Goal: Transaction & Acquisition: Purchase product/service

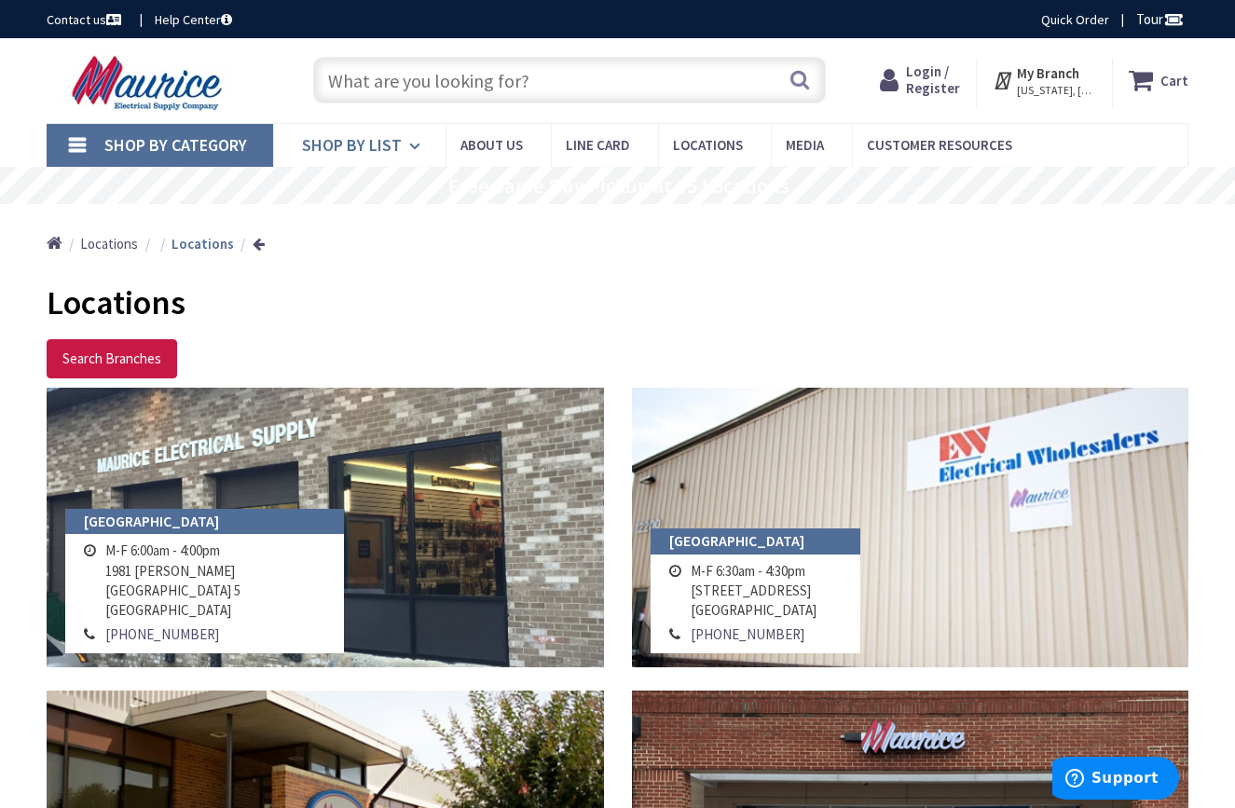
click at [415, 141] on icon at bounding box center [418, 146] width 18 height 41
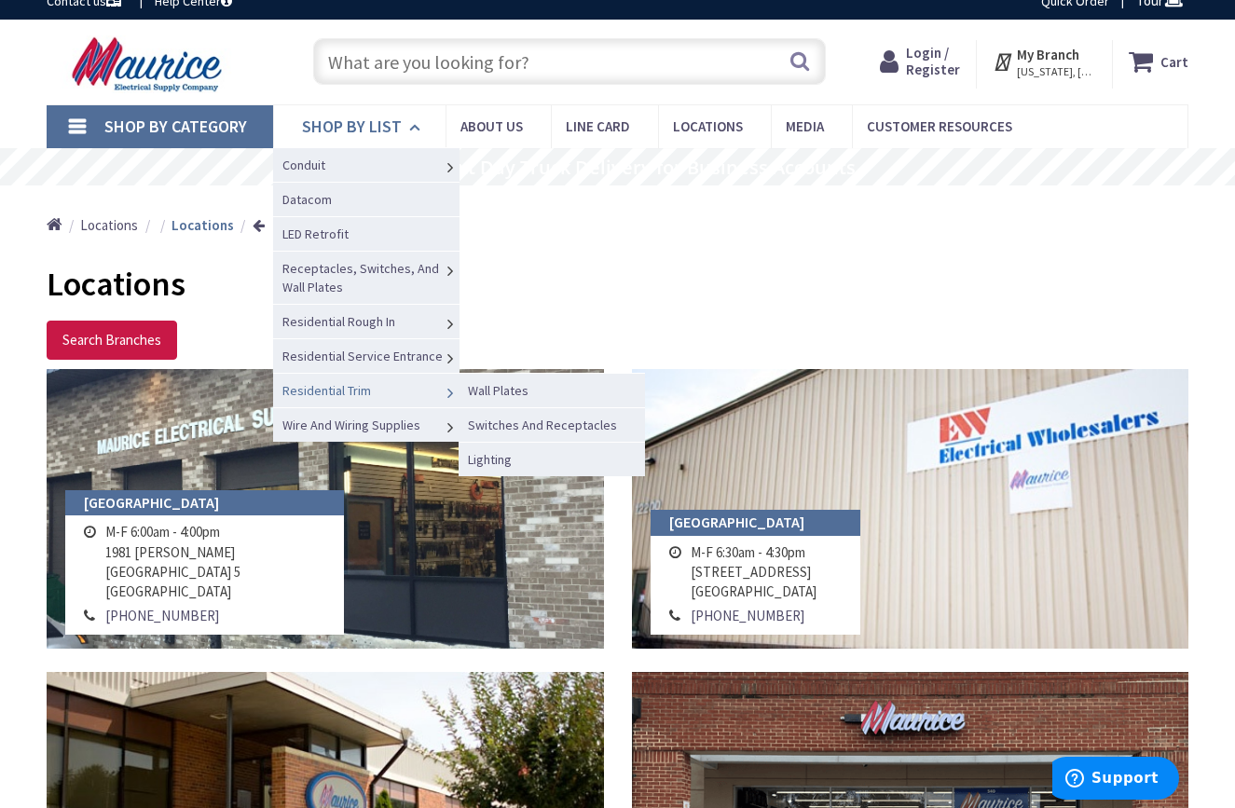
scroll to position [22, 0]
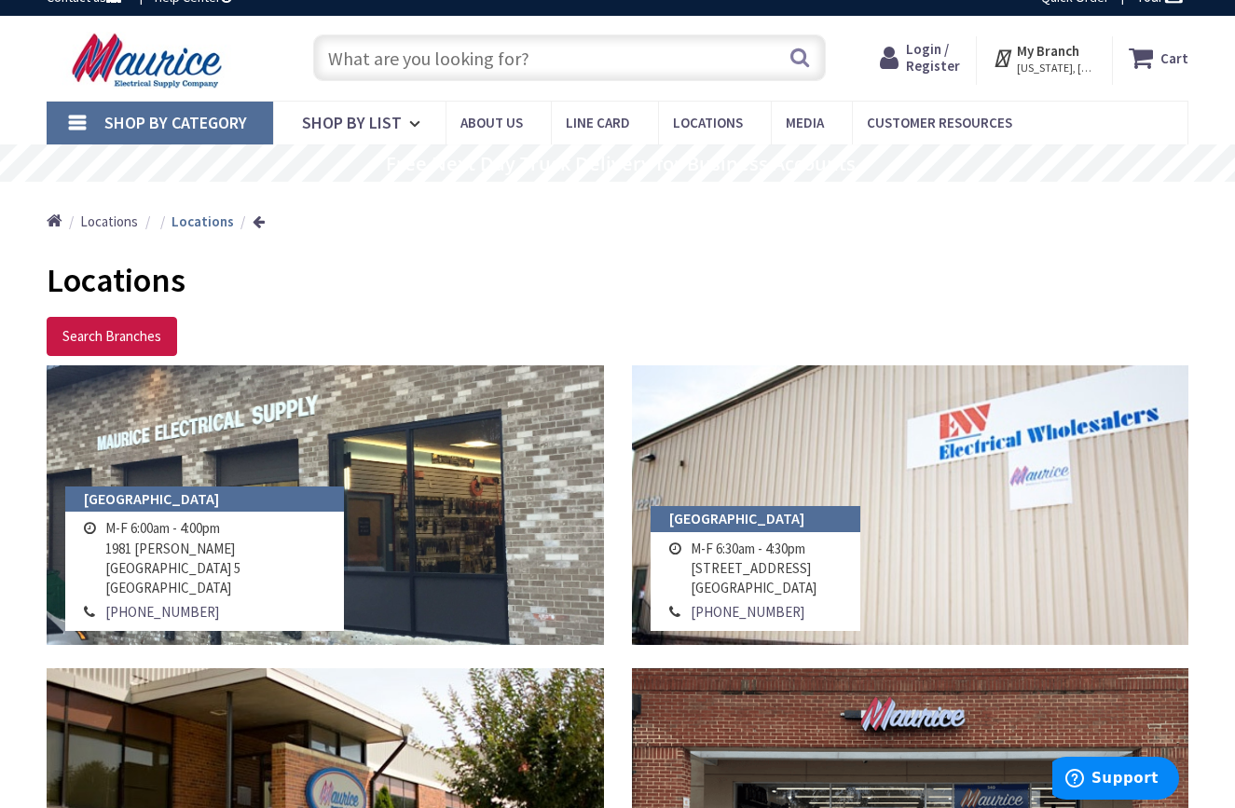
click at [77, 125] on link "Shop By Category" at bounding box center [160, 123] width 226 height 43
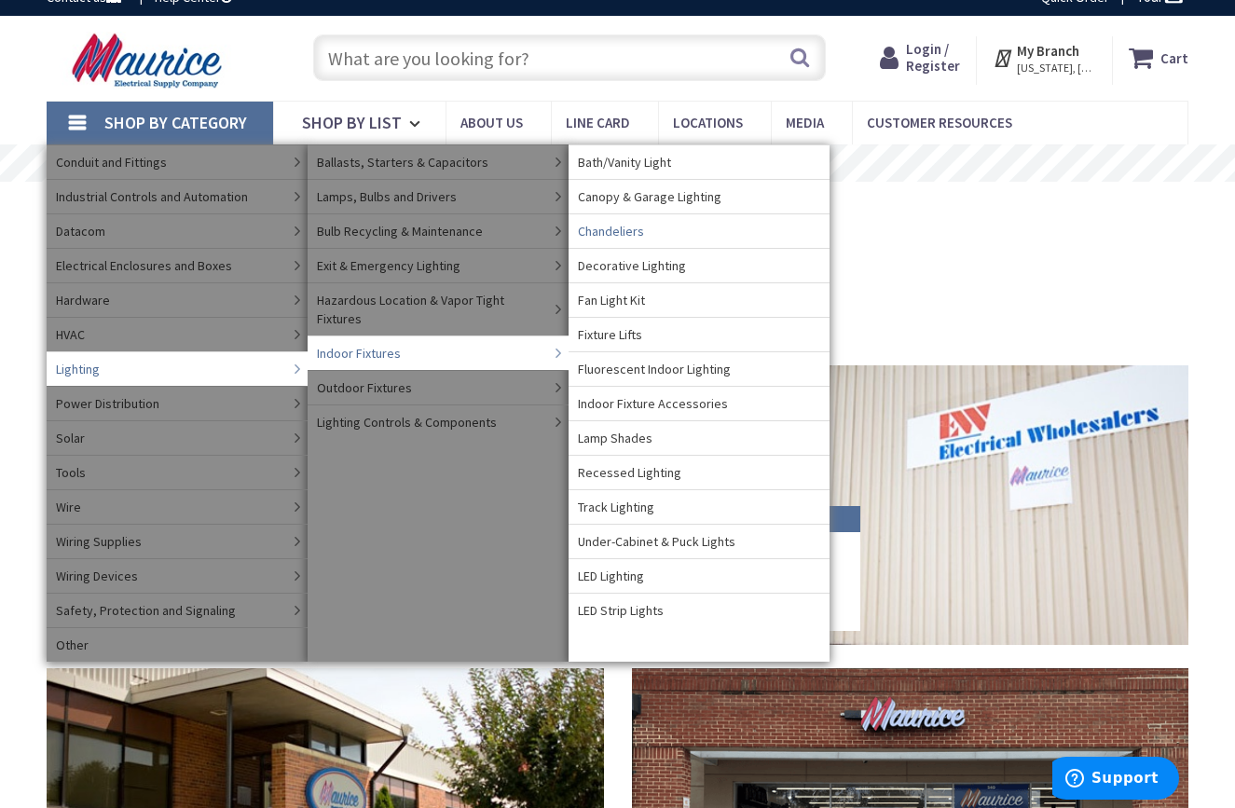
click at [618, 226] on span "Chandeliers" at bounding box center [611, 231] width 66 height 19
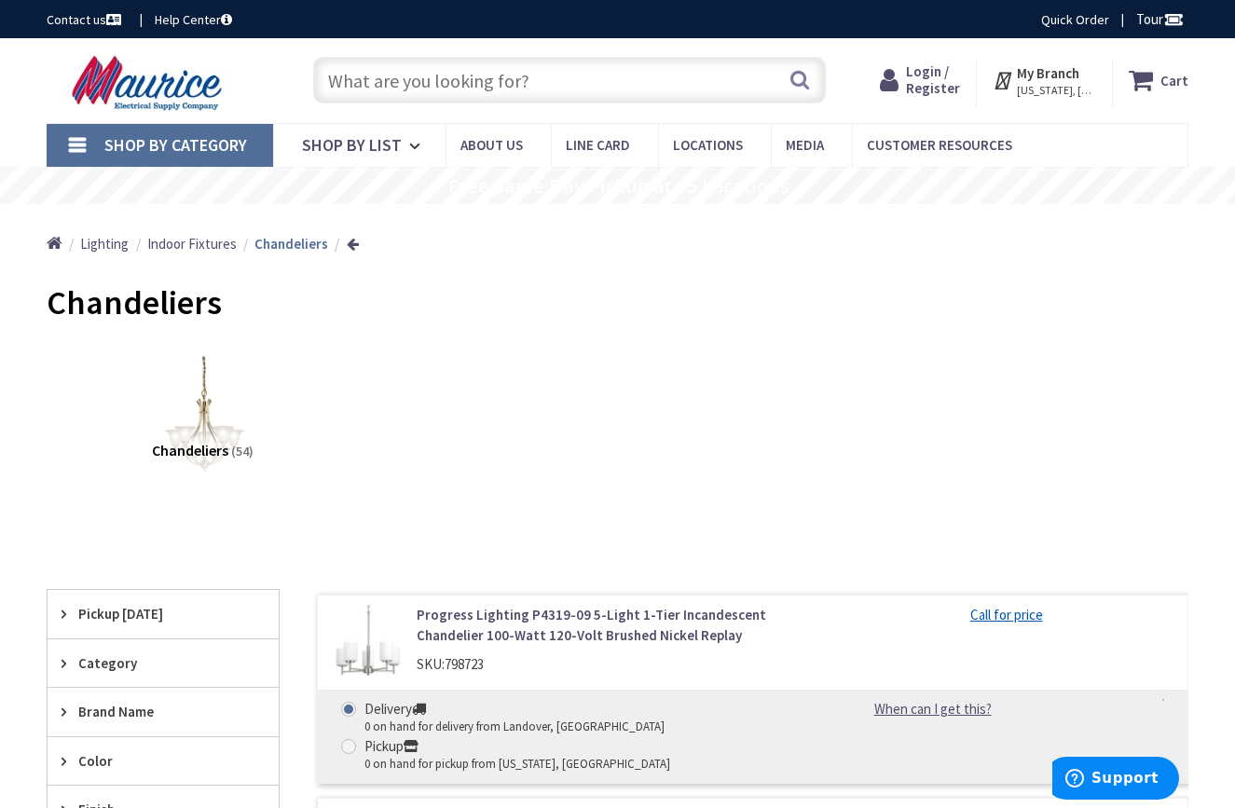
click at [221, 450] on span "Chandeliers" at bounding box center [190, 450] width 76 height 19
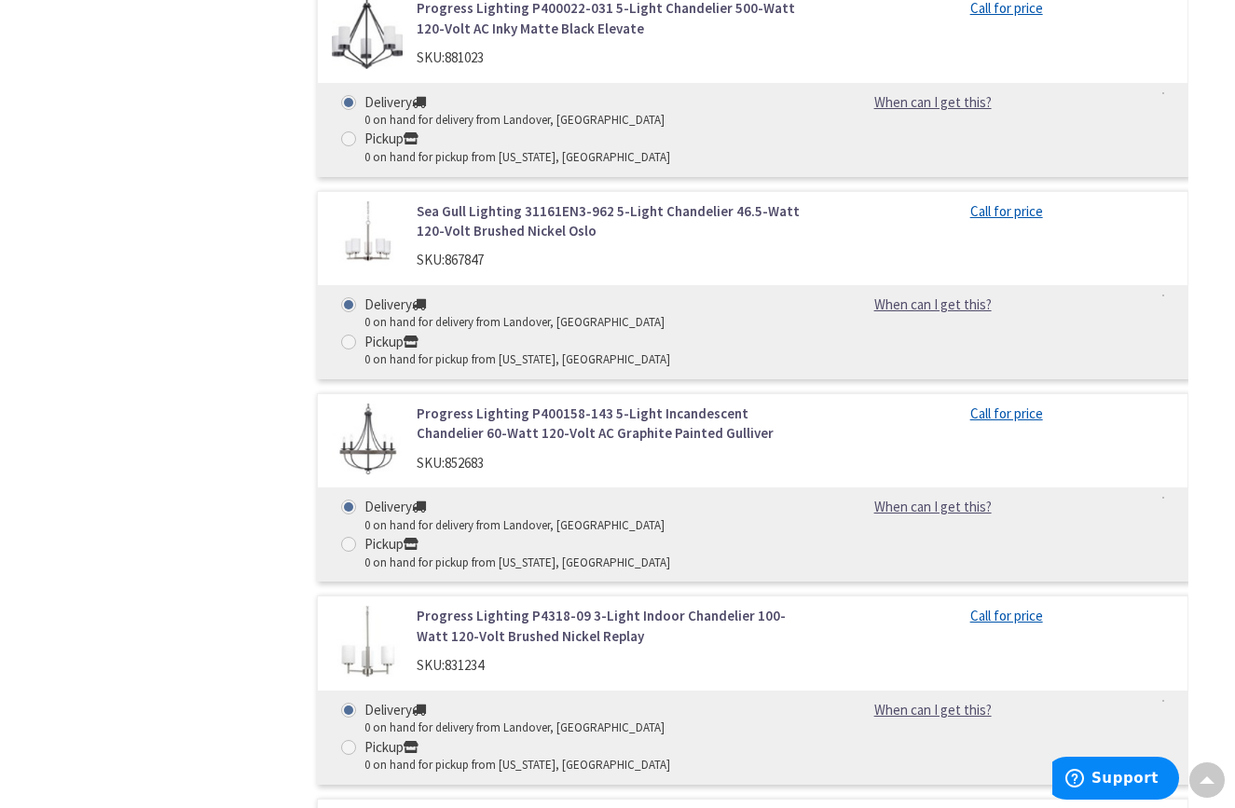
scroll to position [2850, 0]
click at [367, 406] on img at bounding box center [367, 440] width 71 height 71
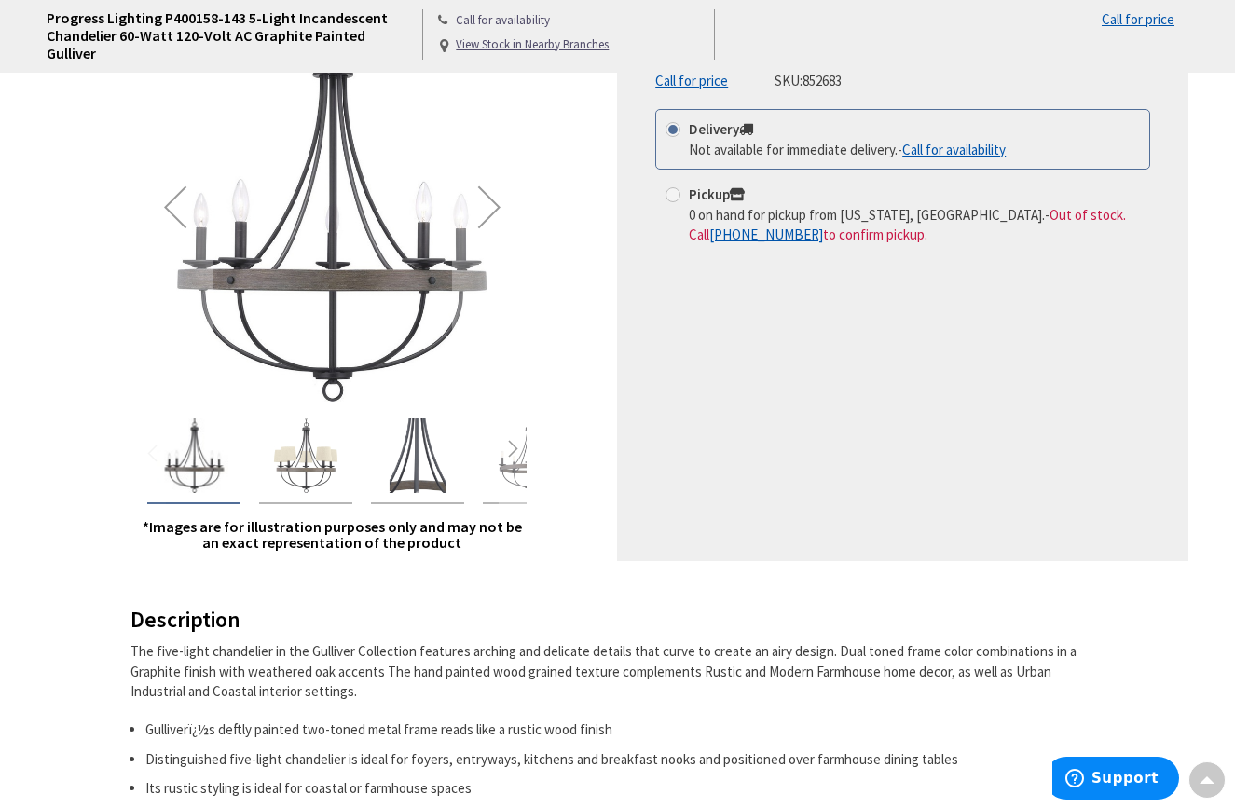
scroll to position [295, 0]
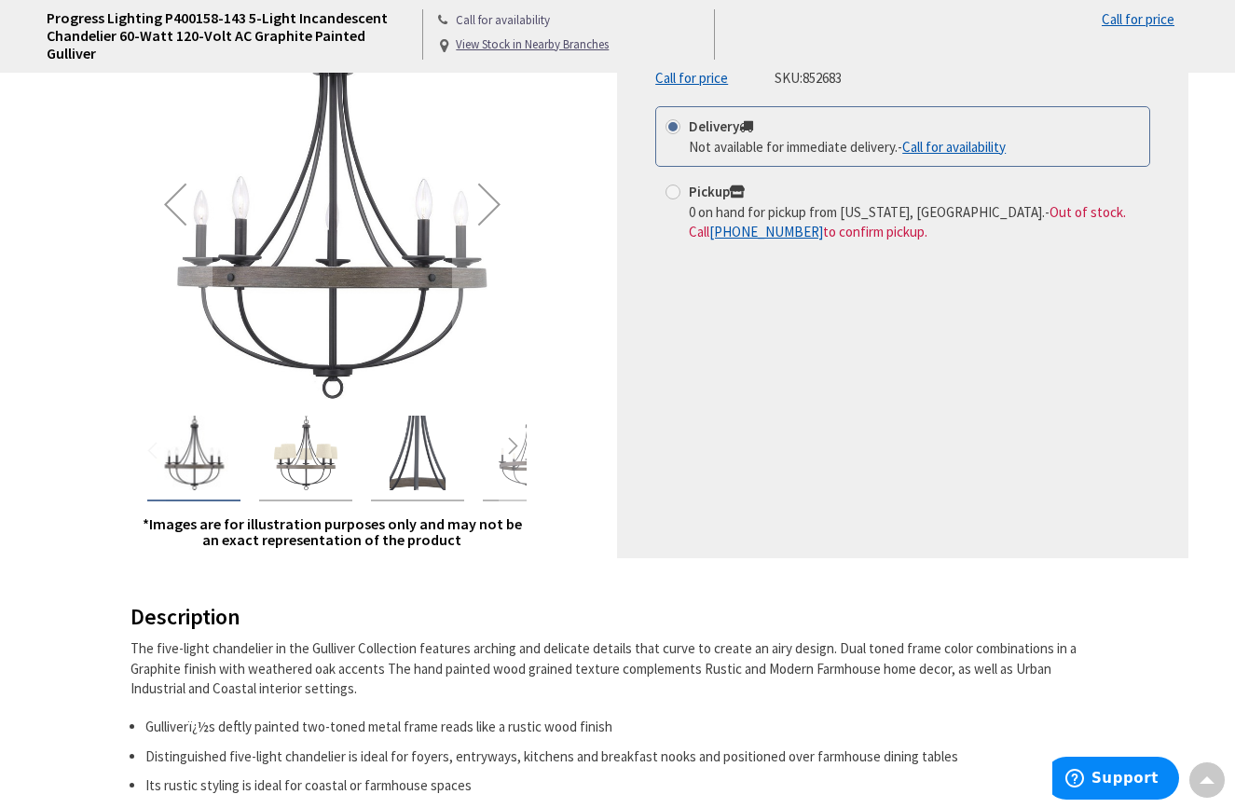
click at [204, 463] on img "Progress Lighting P400158-143 5-Light Incandescent Chandelier 60-Watt 120-Volt …" at bounding box center [194, 453] width 75 height 75
click at [497, 200] on div "Next" at bounding box center [489, 204] width 75 height 75
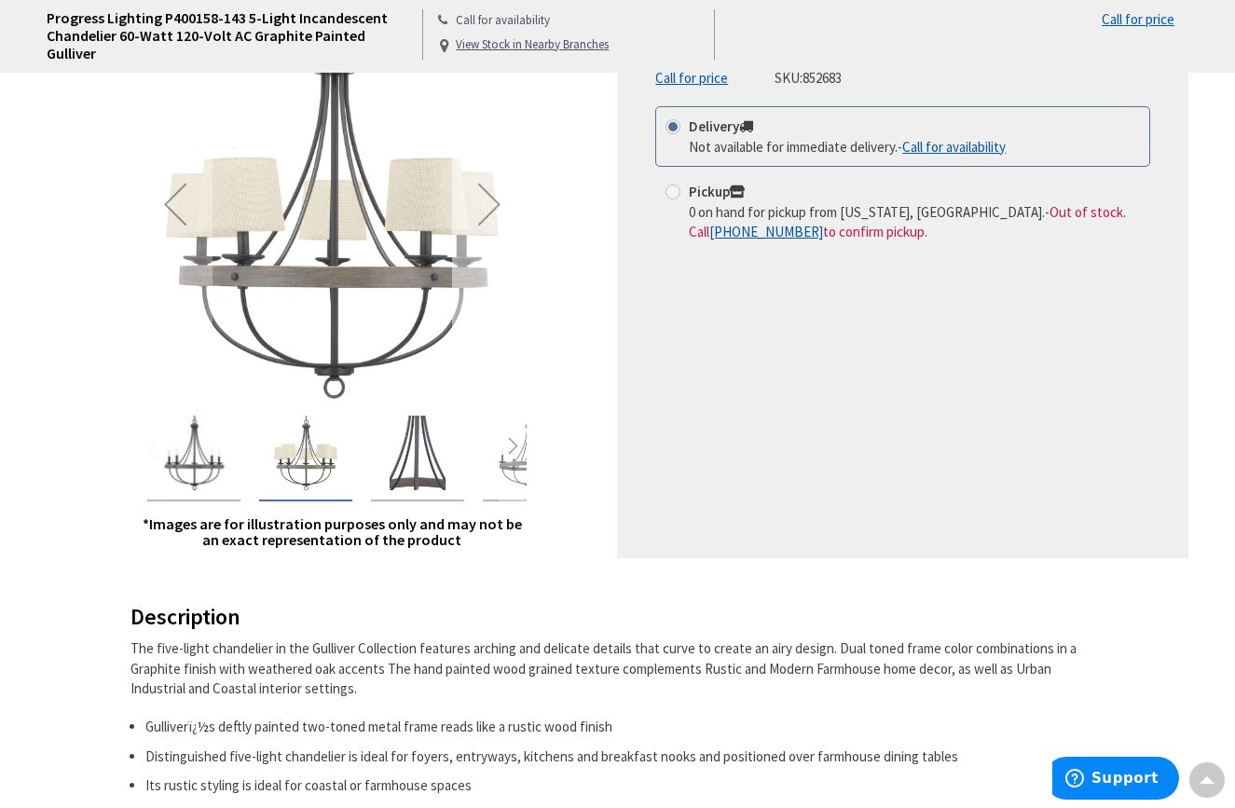
scroll to position [266, 0]
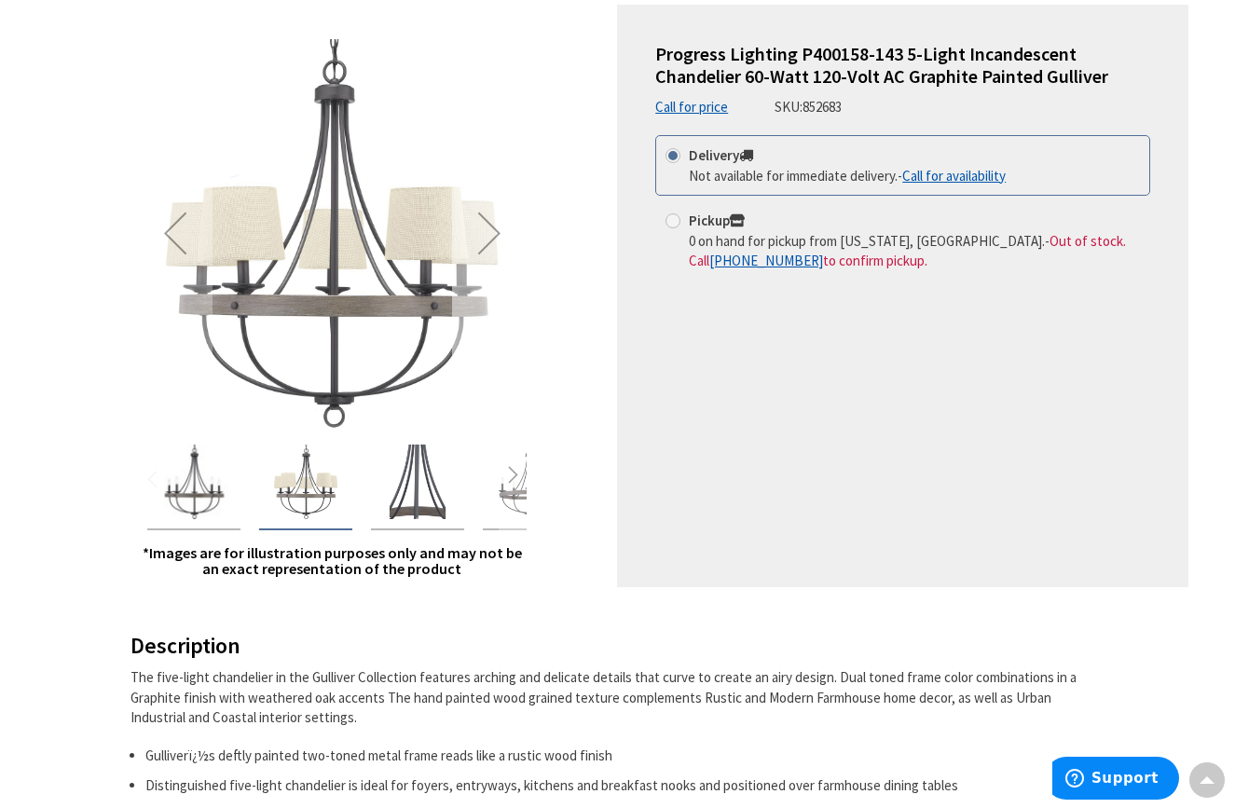
click at [494, 223] on div "Next" at bounding box center [489, 233] width 75 height 75
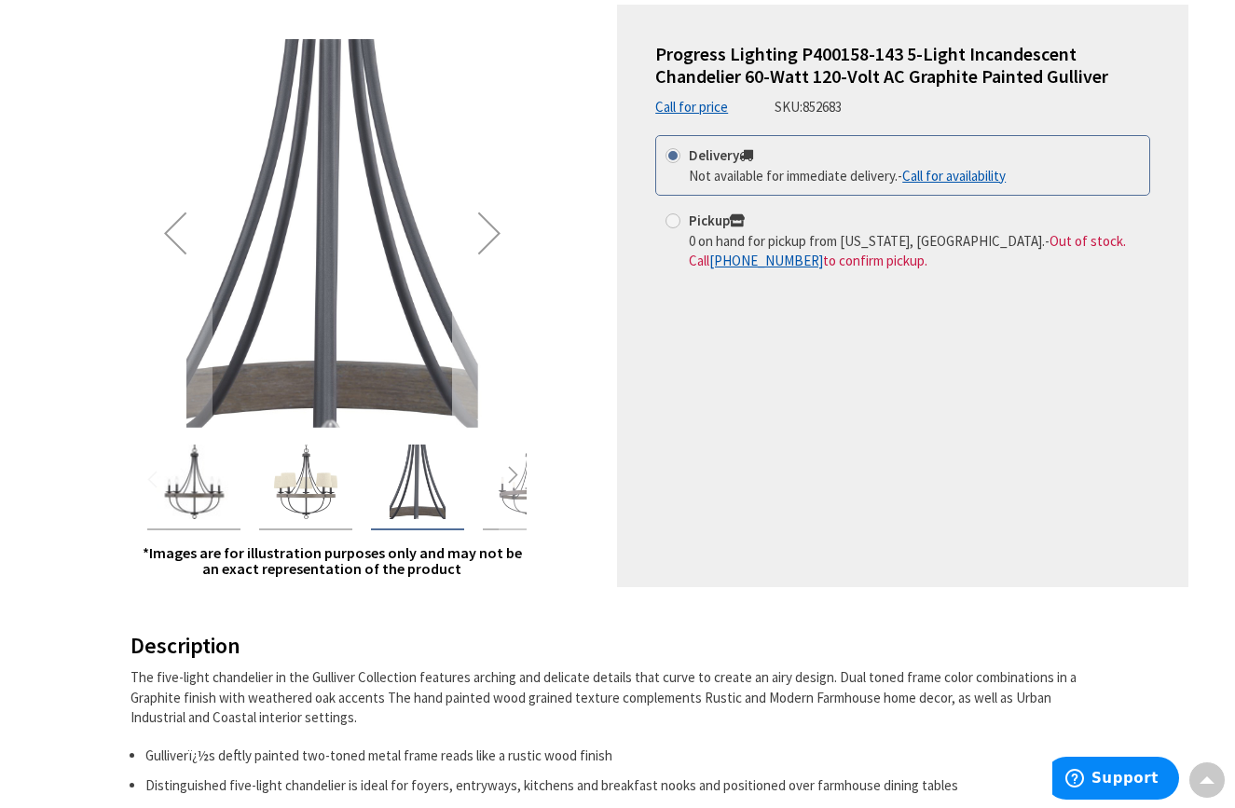
click at [494, 223] on div "Next" at bounding box center [489, 233] width 75 height 75
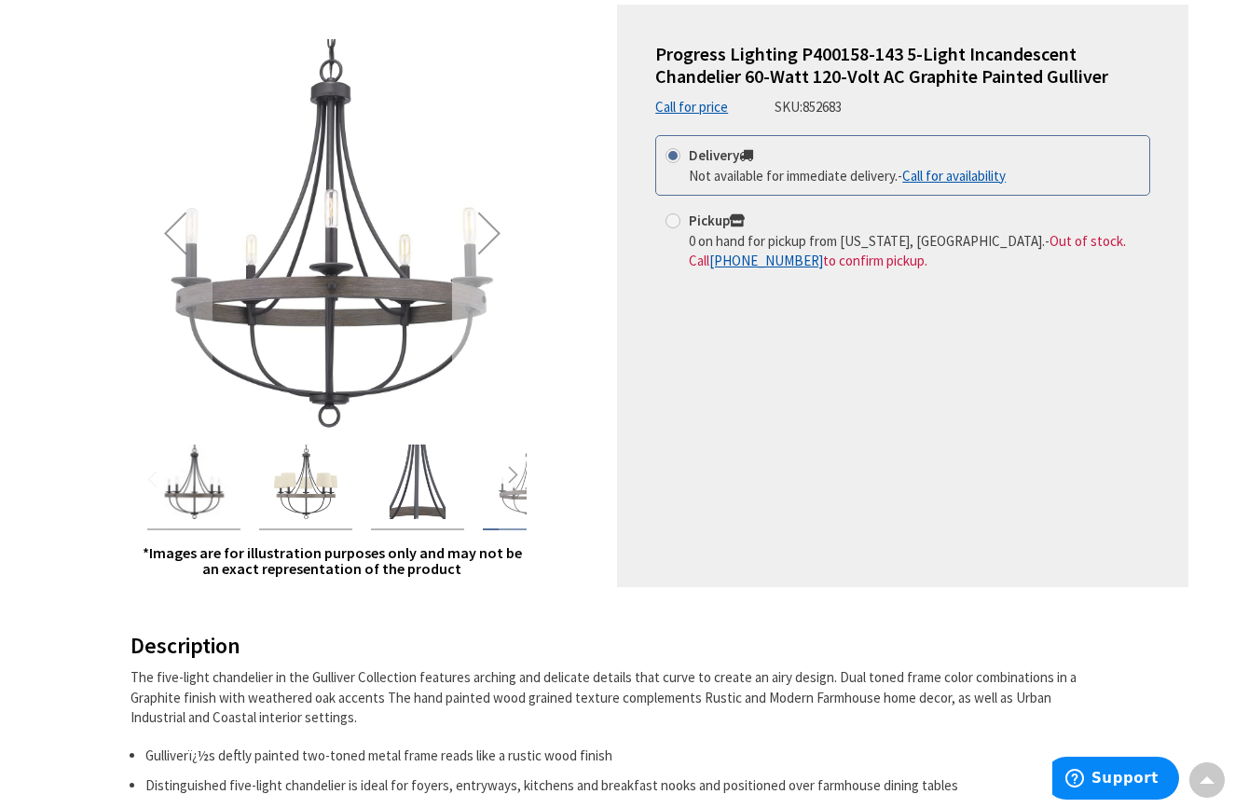
click at [494, 223] on div "Next" at bounding box center [489, 233] width 75 height 75
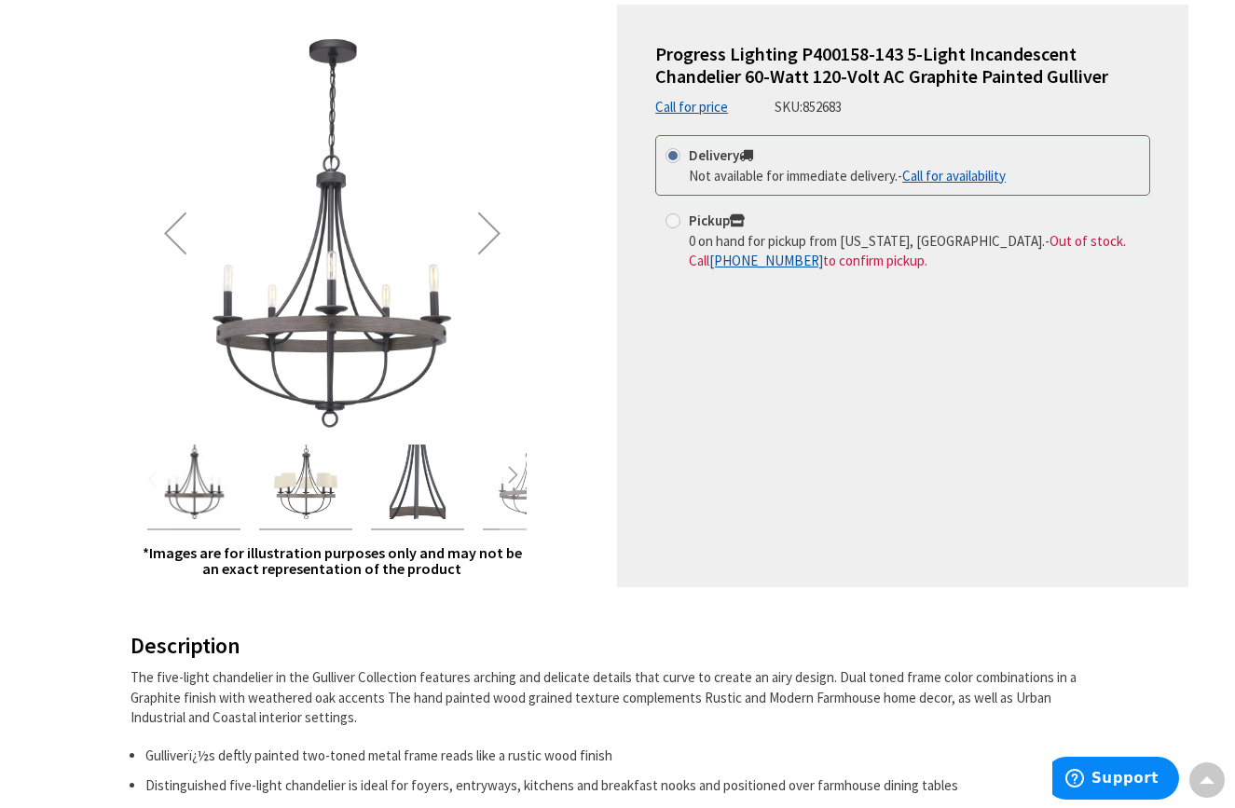
click at [494, 226] on div "Next" at bounding box center [489, 233] width 75 height 75
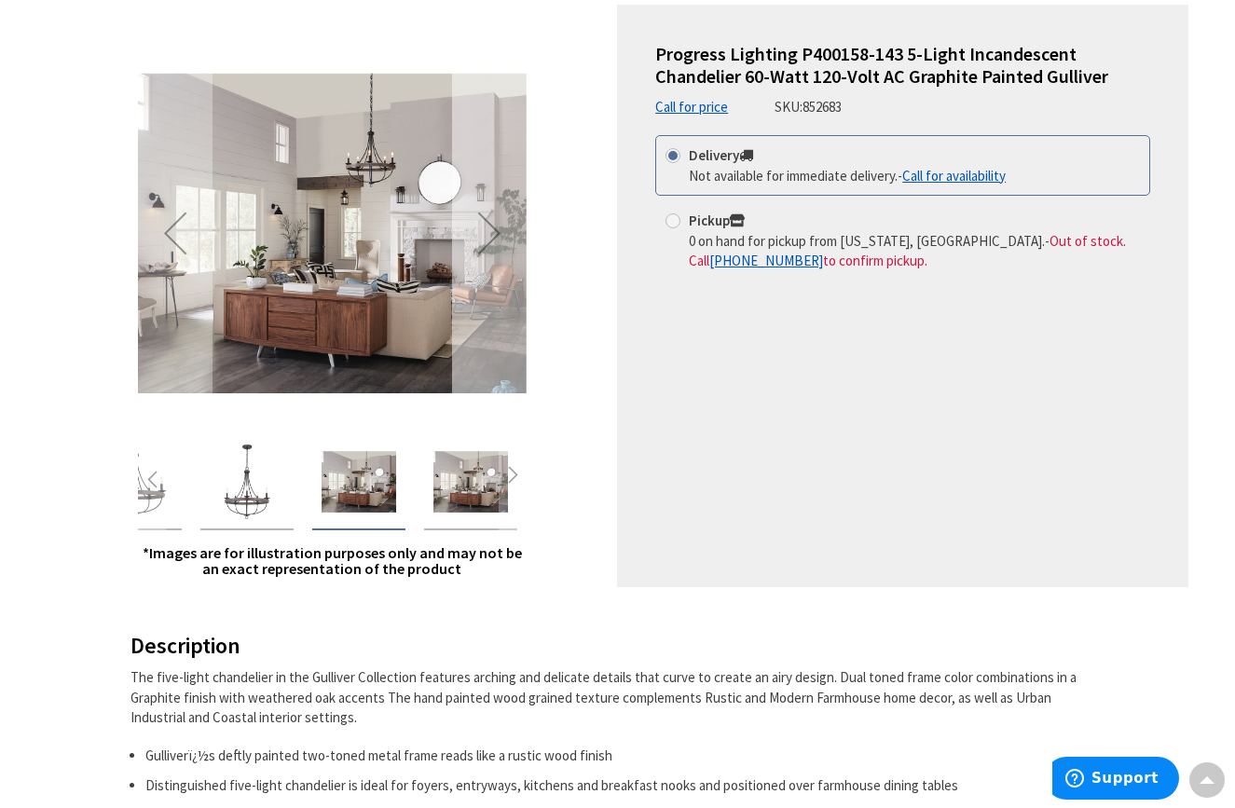
click at [495, 236] on div "Next" at bounding box center [489, 233] width 75 height 75
click at [497, 226] on div "Next" at bounding box center [489, 233] width 75 height 75
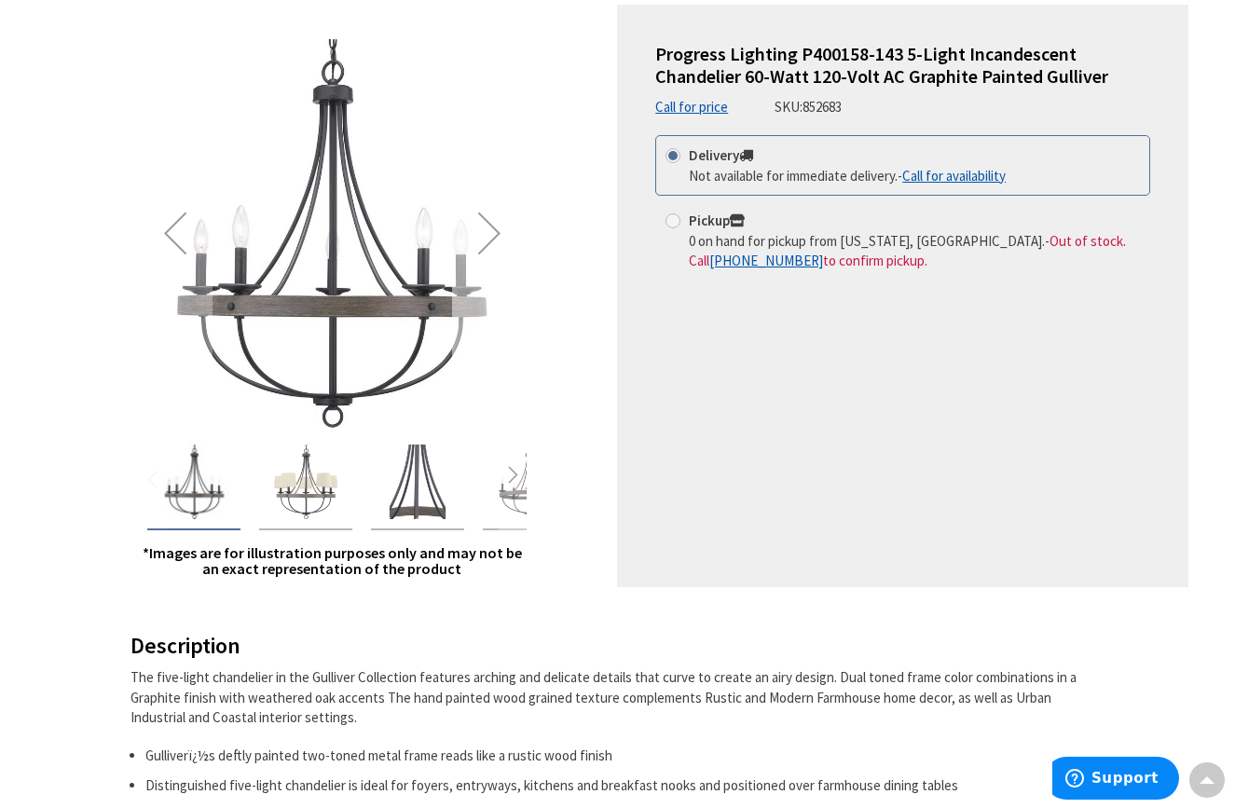
click at [497, 226] on div "Next" at bounding box center [489, 233] width 75 height 75
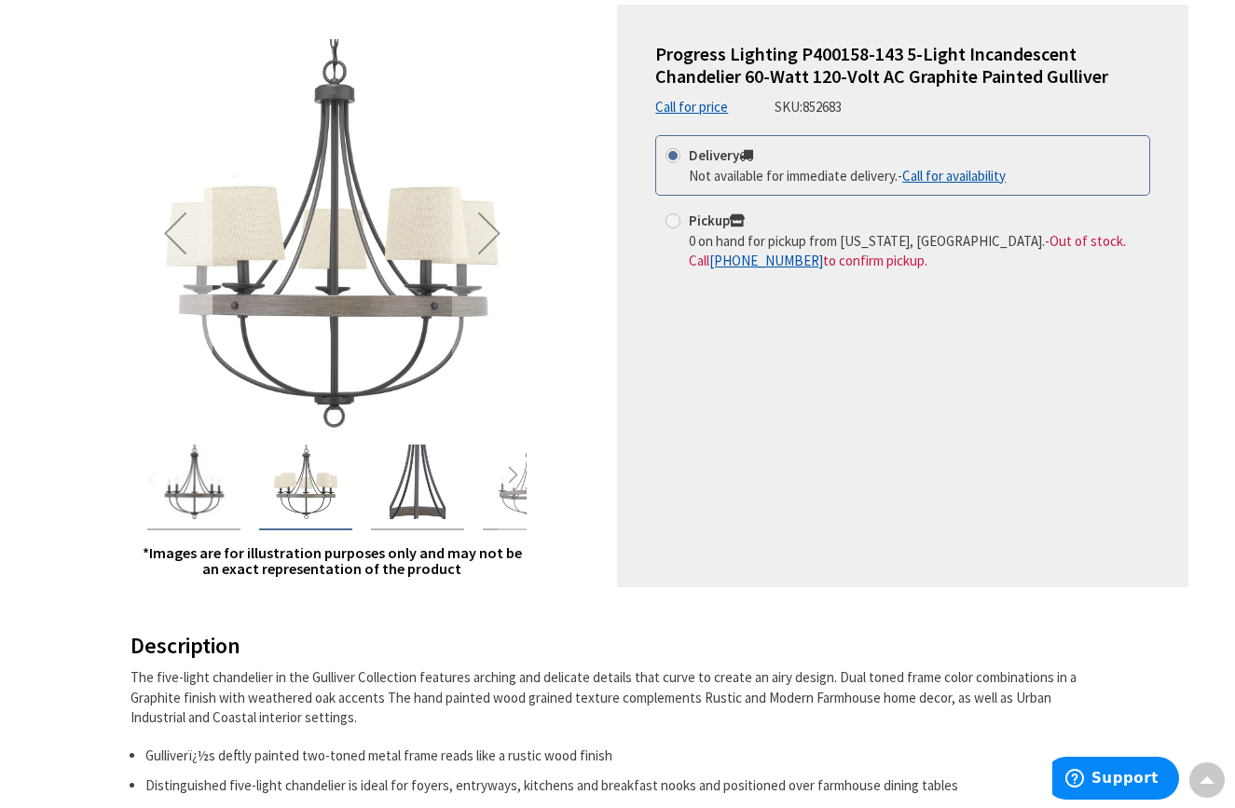
click at [167, 237] on div "Previous" at bounding box center [175, 233] width 75 height 75
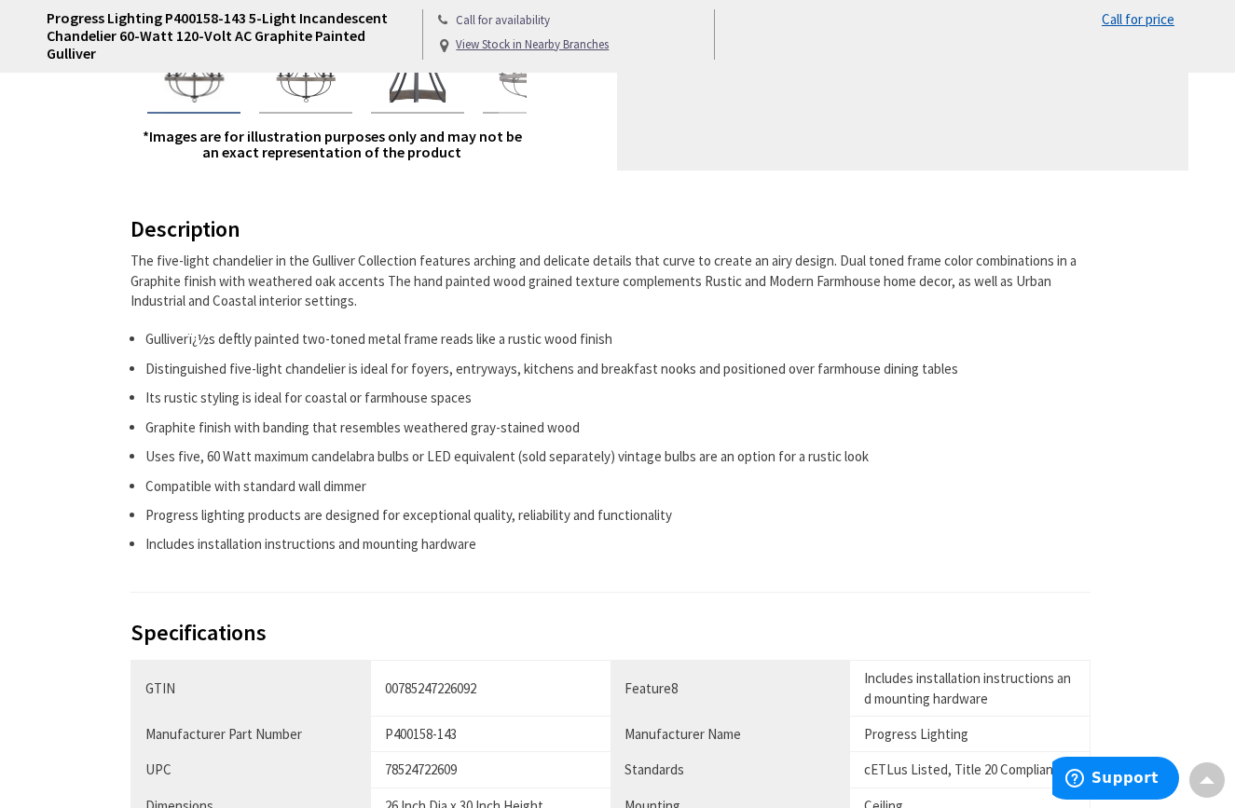
scroll to position [537, 0]
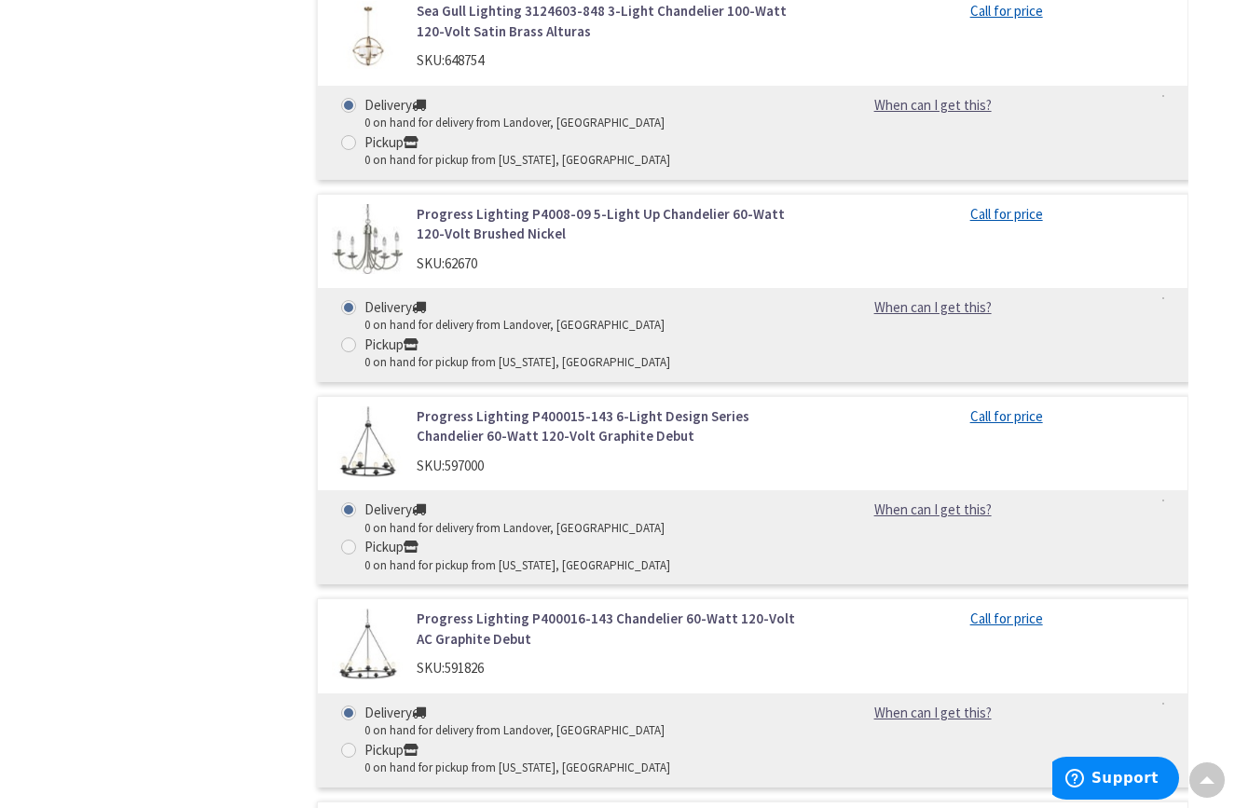
scroll to position [4877, 0]
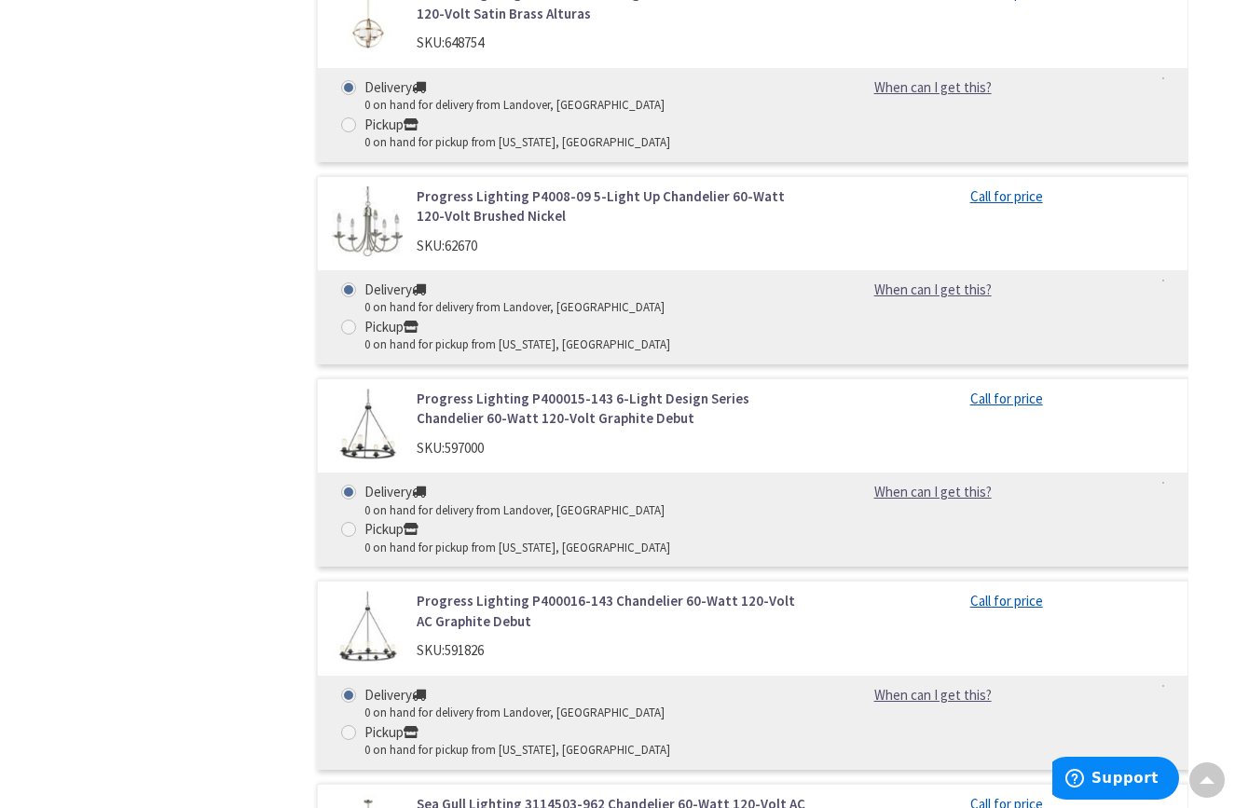
click at [375, 186] on img at bounding box center [367, 221] width 71 height 71
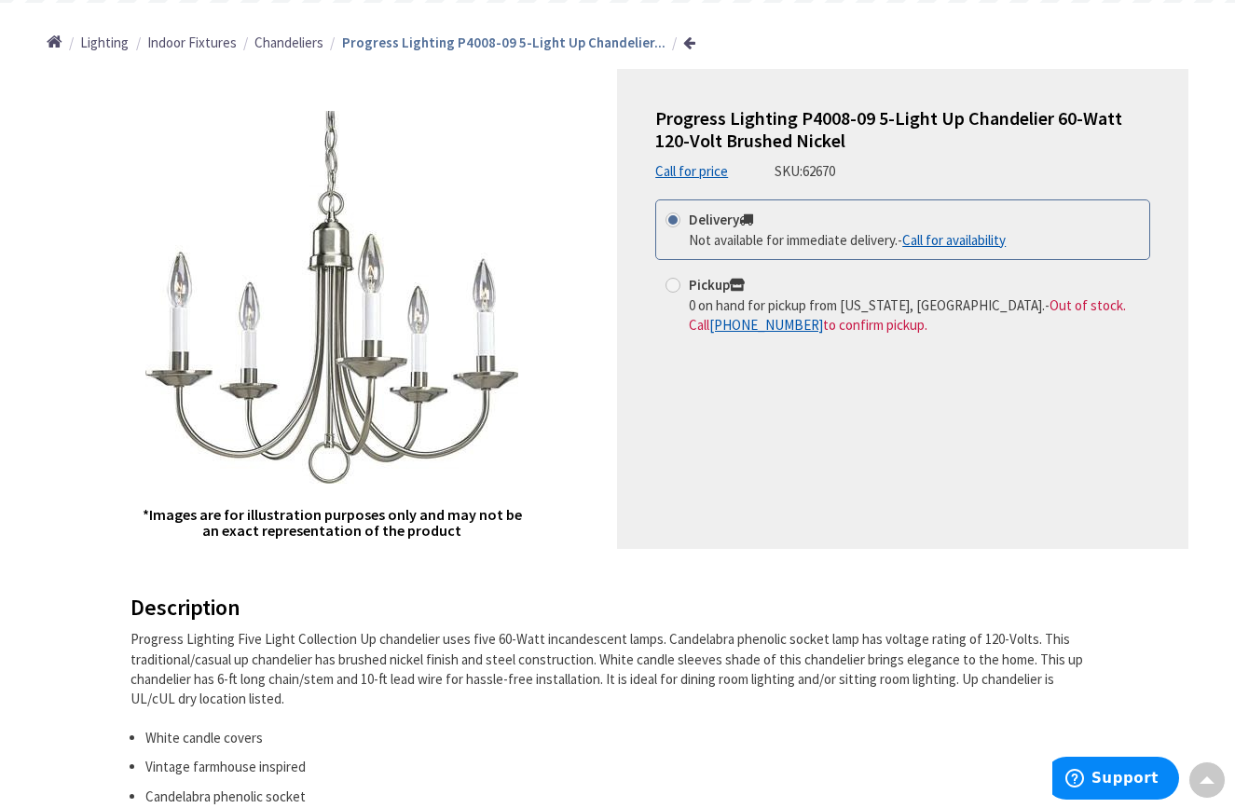
scroll to position [206, 0]
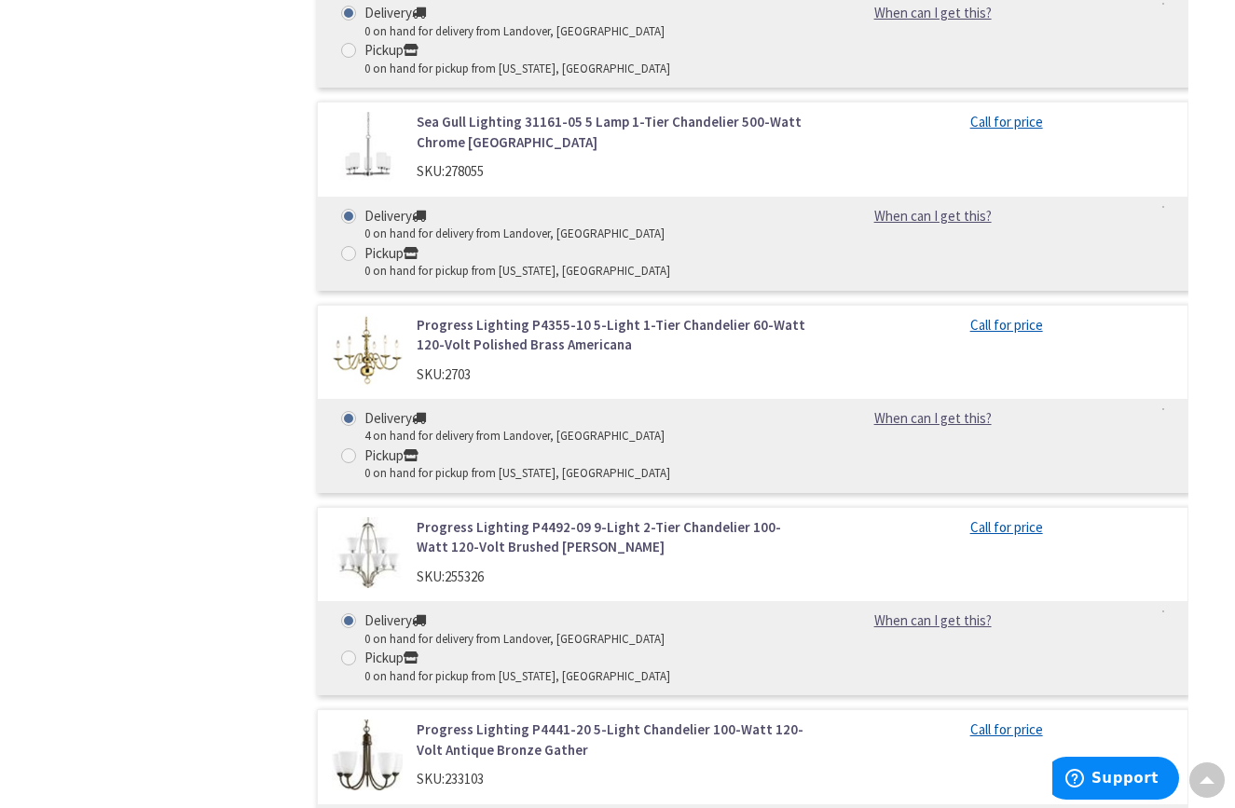
scroll to position [7986, 0]
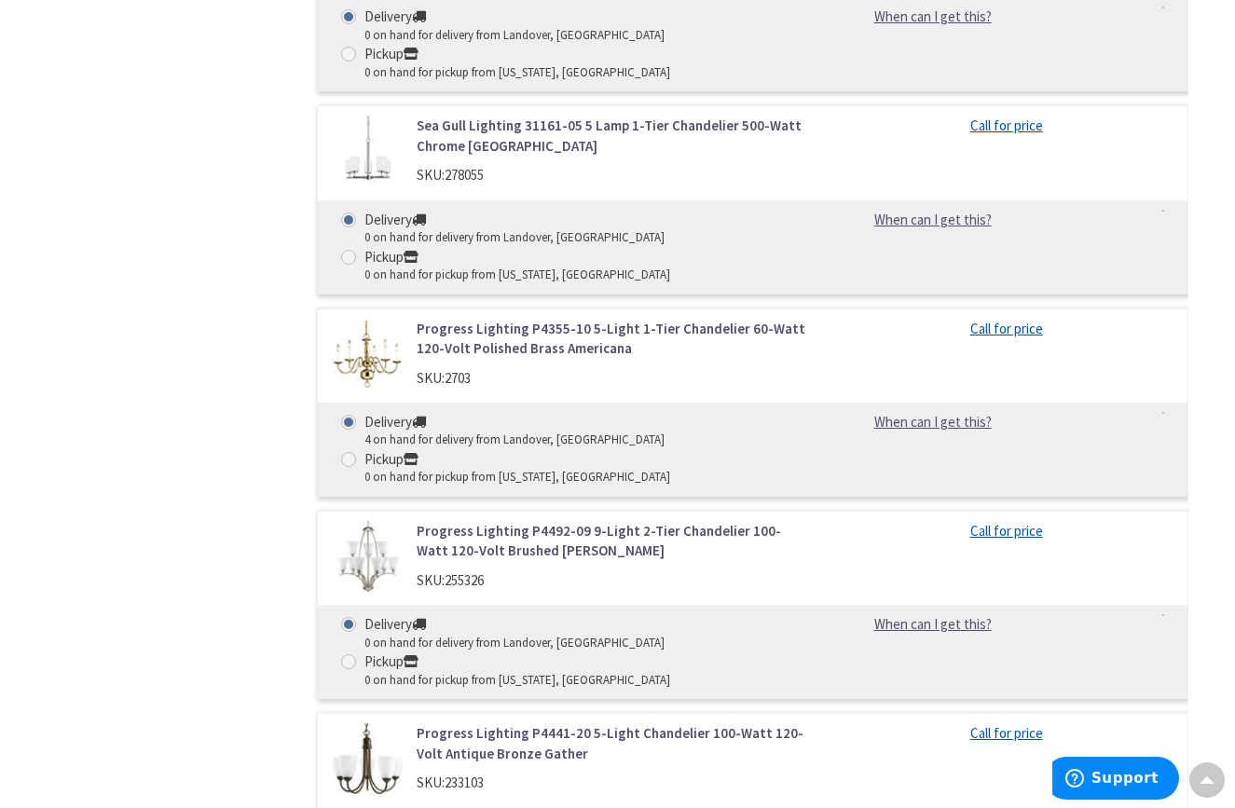
click at [370, 319] on img at bounding box center [367, 354] width 71 height 71
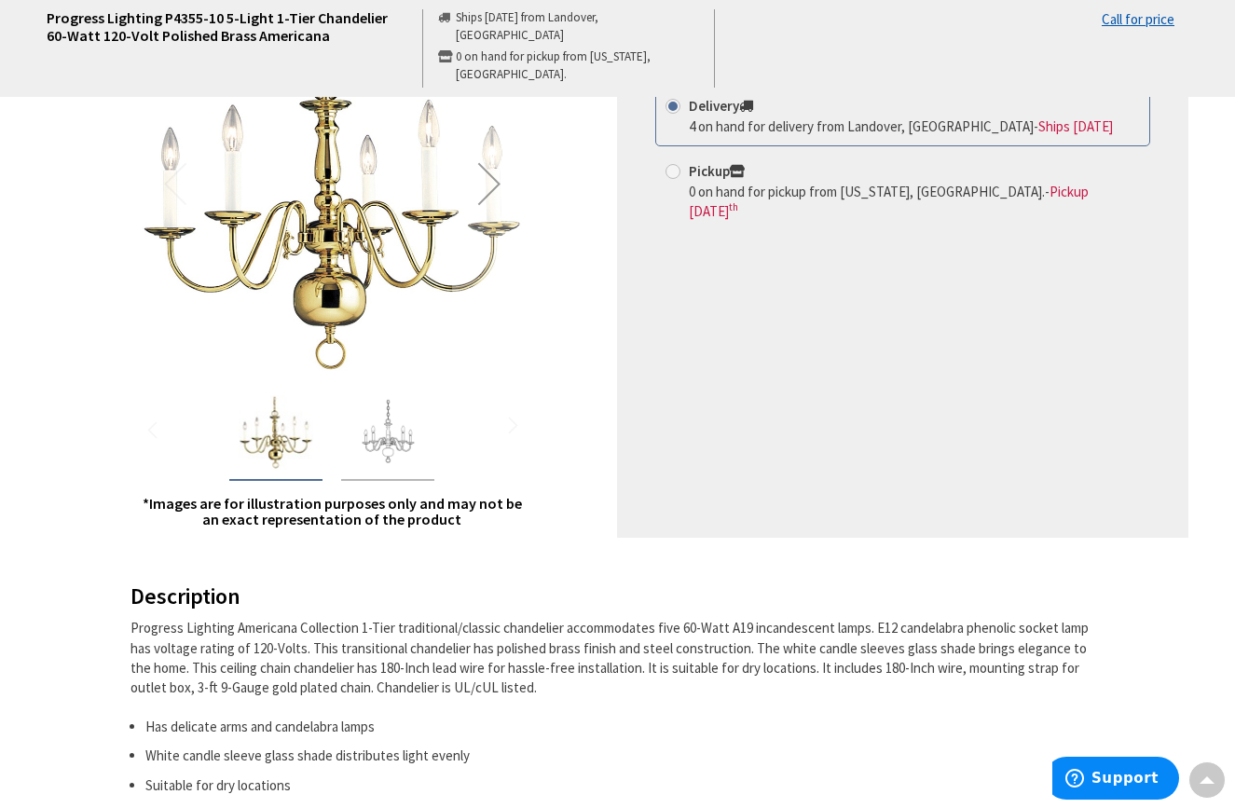
scroll to position [297, 0]
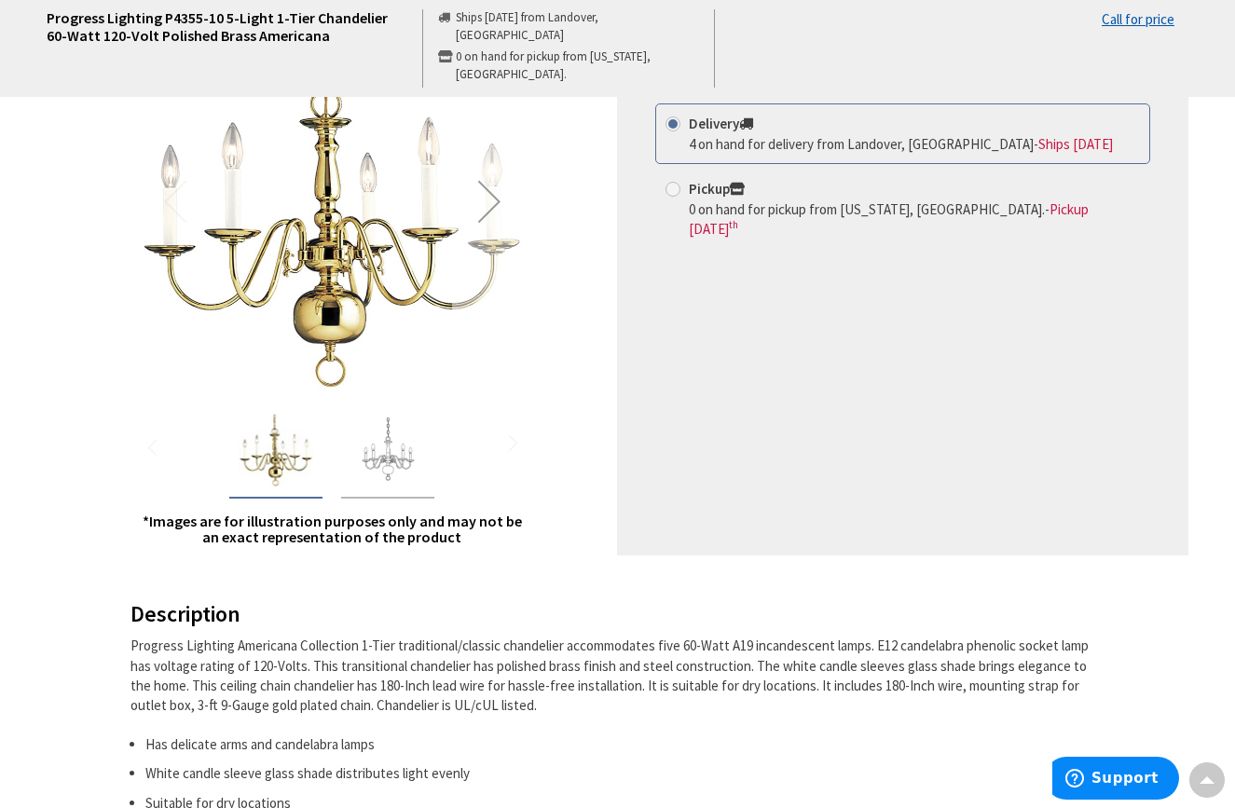
click at [492, 193] on div "Next" at bounding box center [489, 201] width 75 height 75
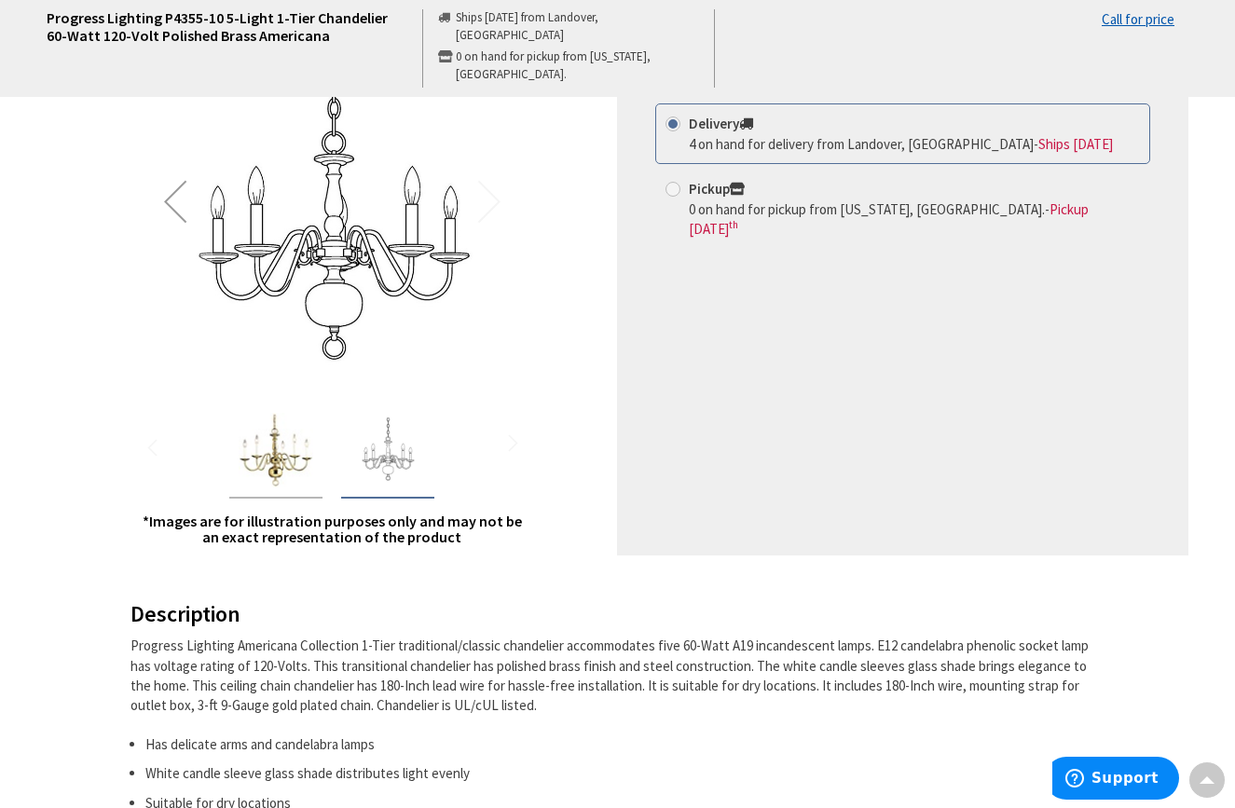
click at [492, 193] on img at bounding box center [332, 201] width 389 height 389
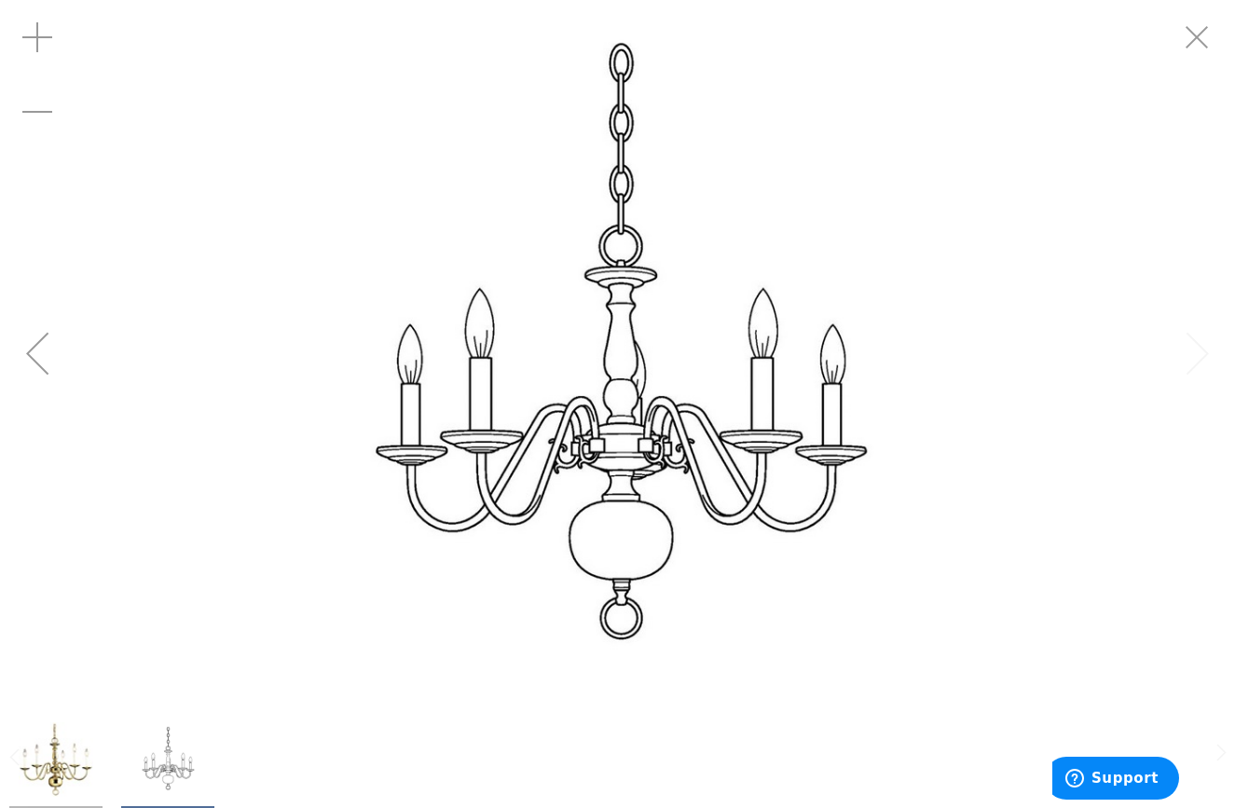
click at [31, 359] on div "Previous" at bounding box center [37, 353] width 75 height 75
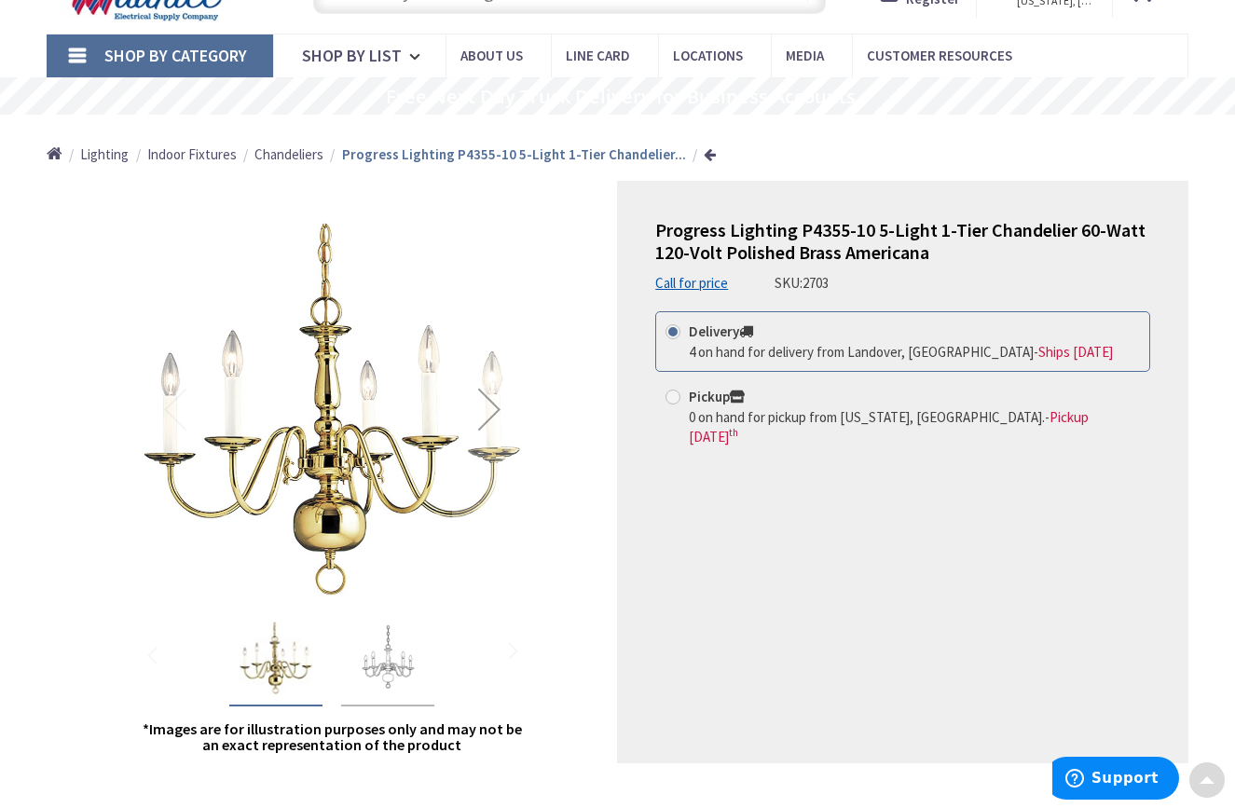
scroll to position [84, 0]
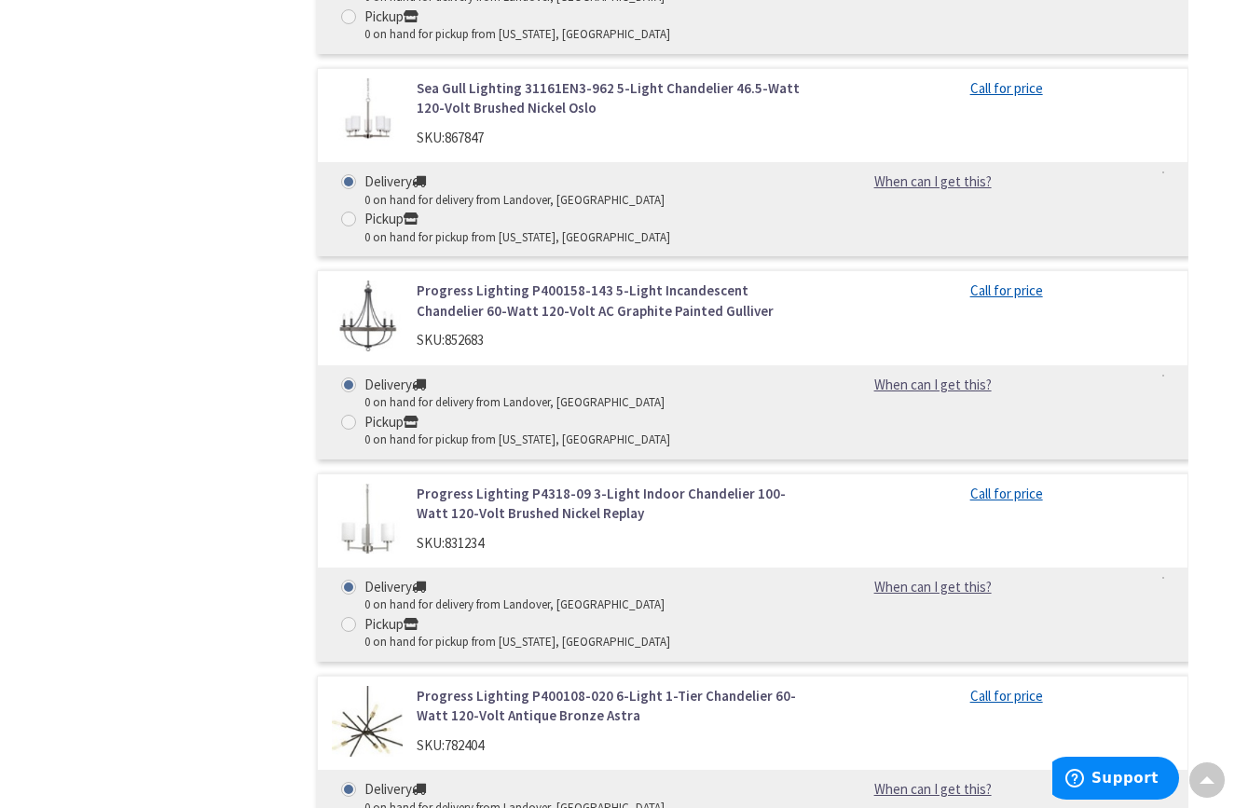
scroll to position [2953, 0]
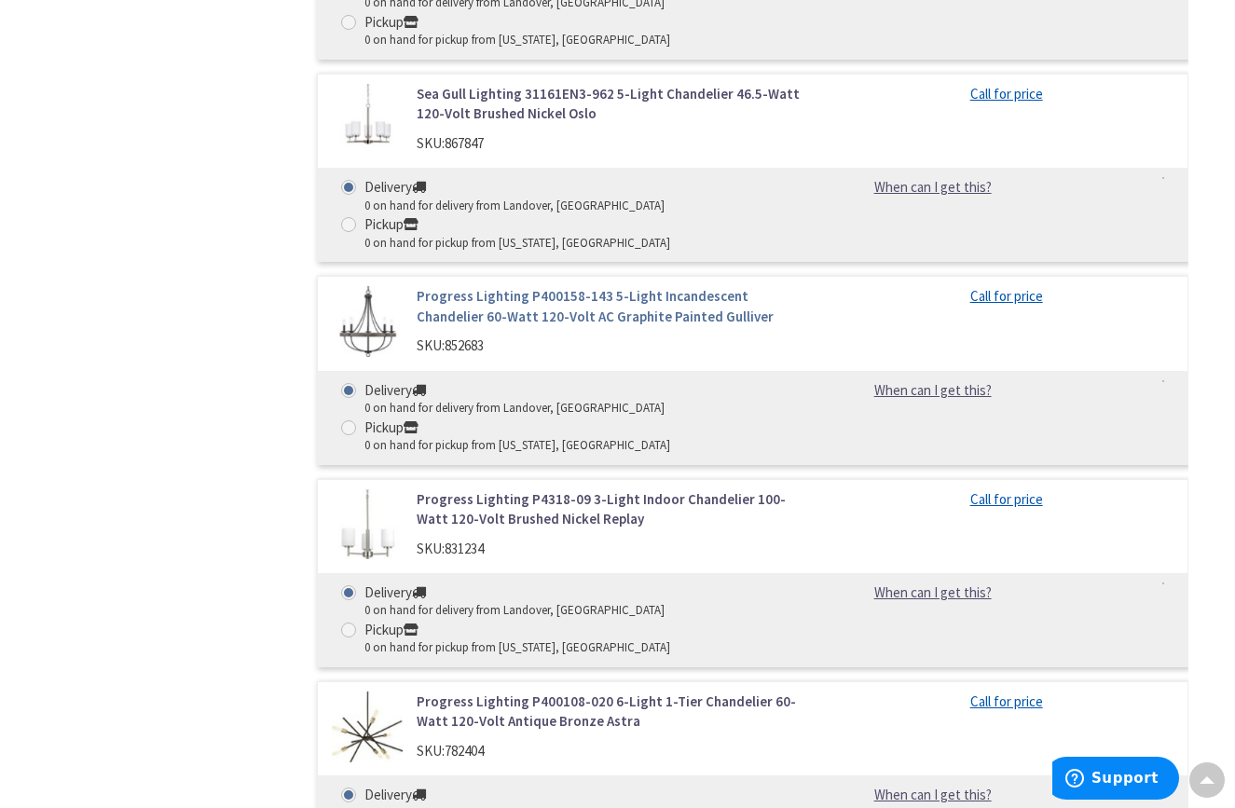
click at [444, 286] on link "Progress Lighting P400158-143 5-Light Incandescent Chandelier 60-Watt 120-Volt …" at bounding box center [614, 306] width 395 height 40
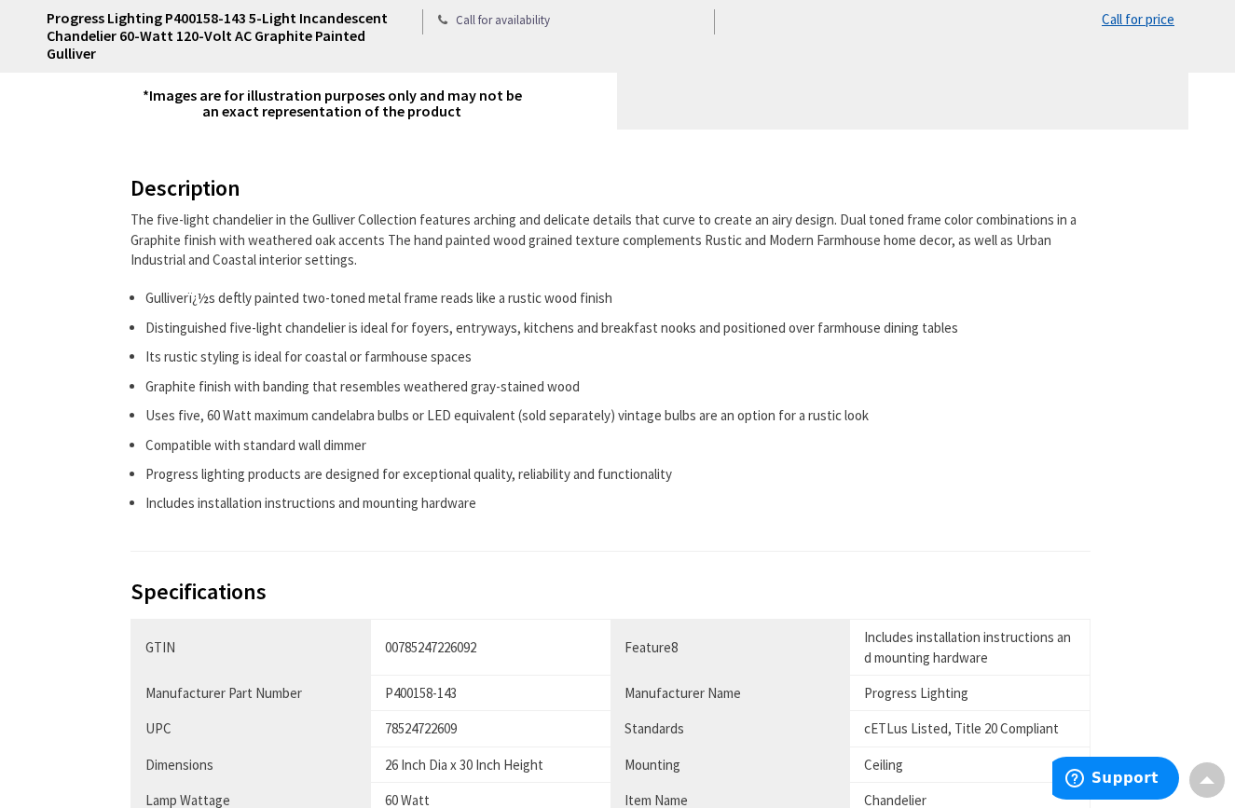
scroll to position [727, 0]
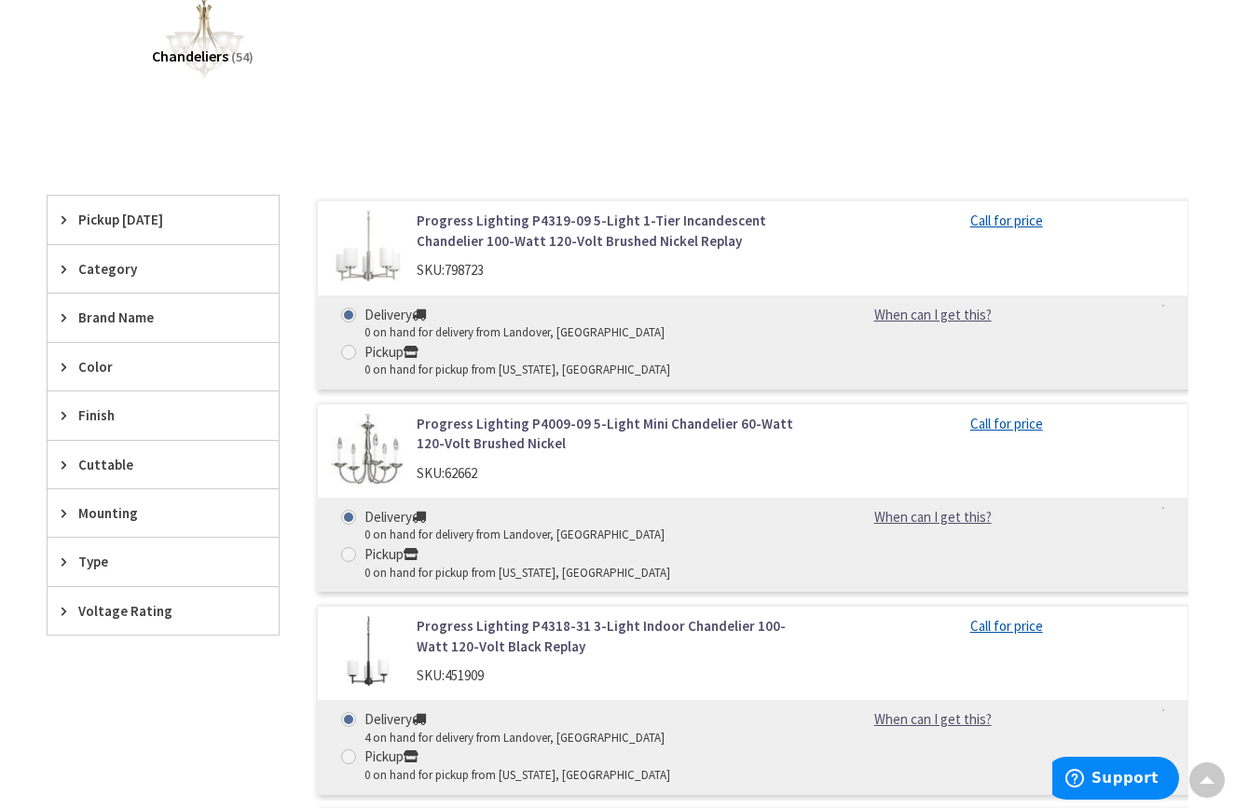
scroll to position [396, 0]
click at [254, 412] on div "Finish" at bounding box center [163, 414] width 231 height 48
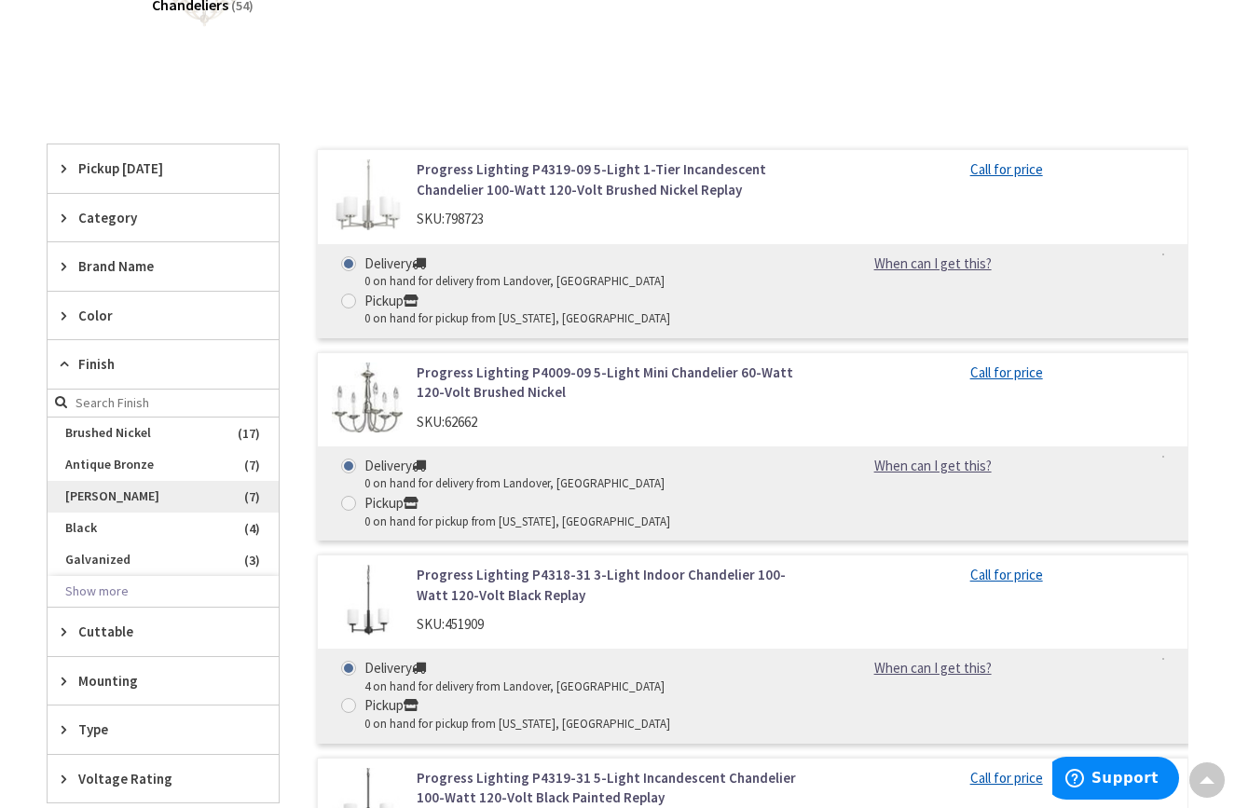
scroll to position [452, 0]
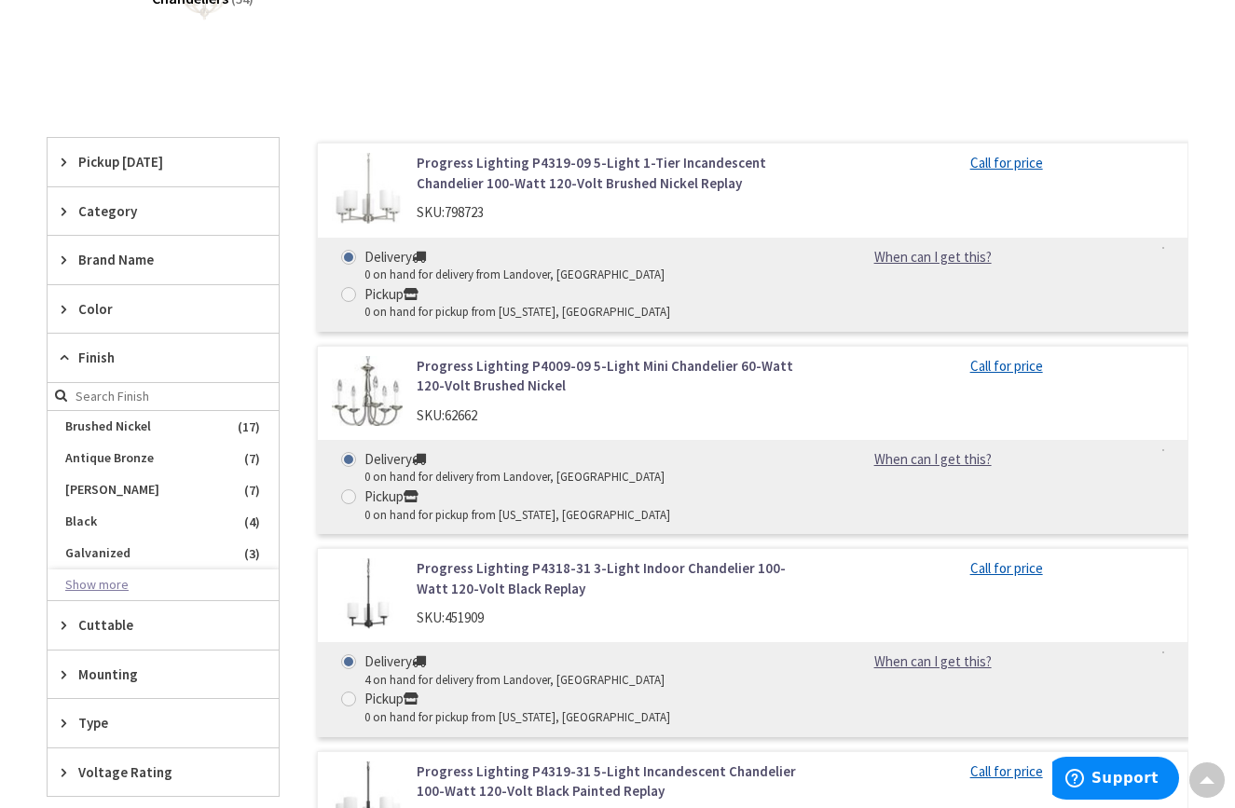
click at [119, 578] on button "Show more" at bounding box center [163, 585] width 231 height 32
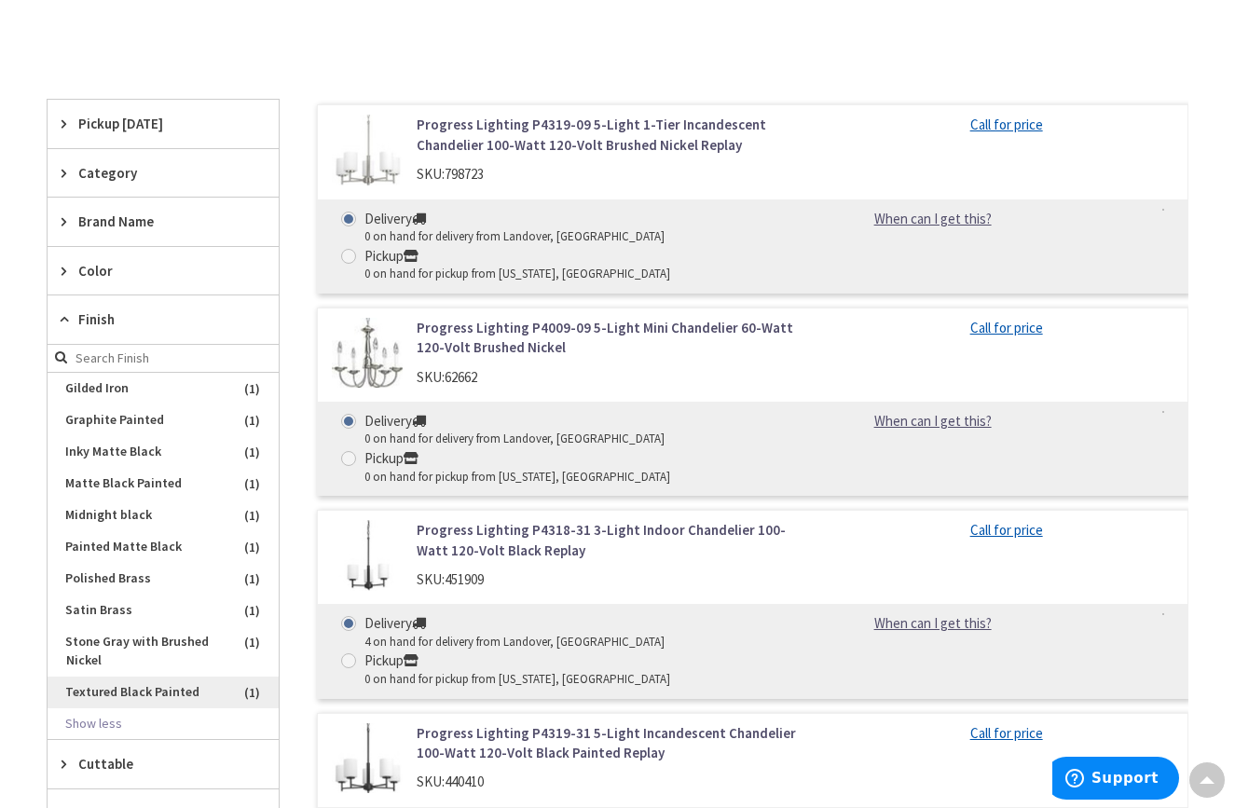
scroll to position [488, 0]
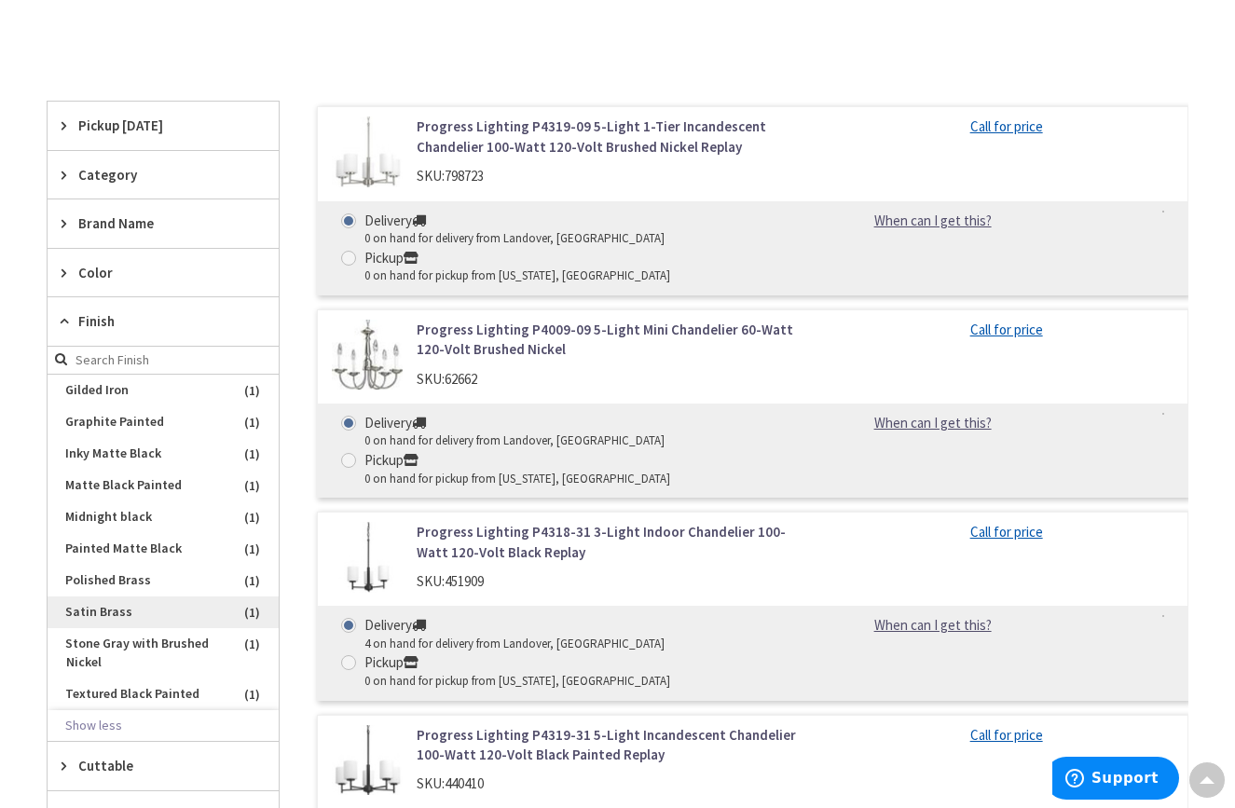
click at [126, 601] on span "Satin Brass" at bounding box center [163, 613] width 231 height 32
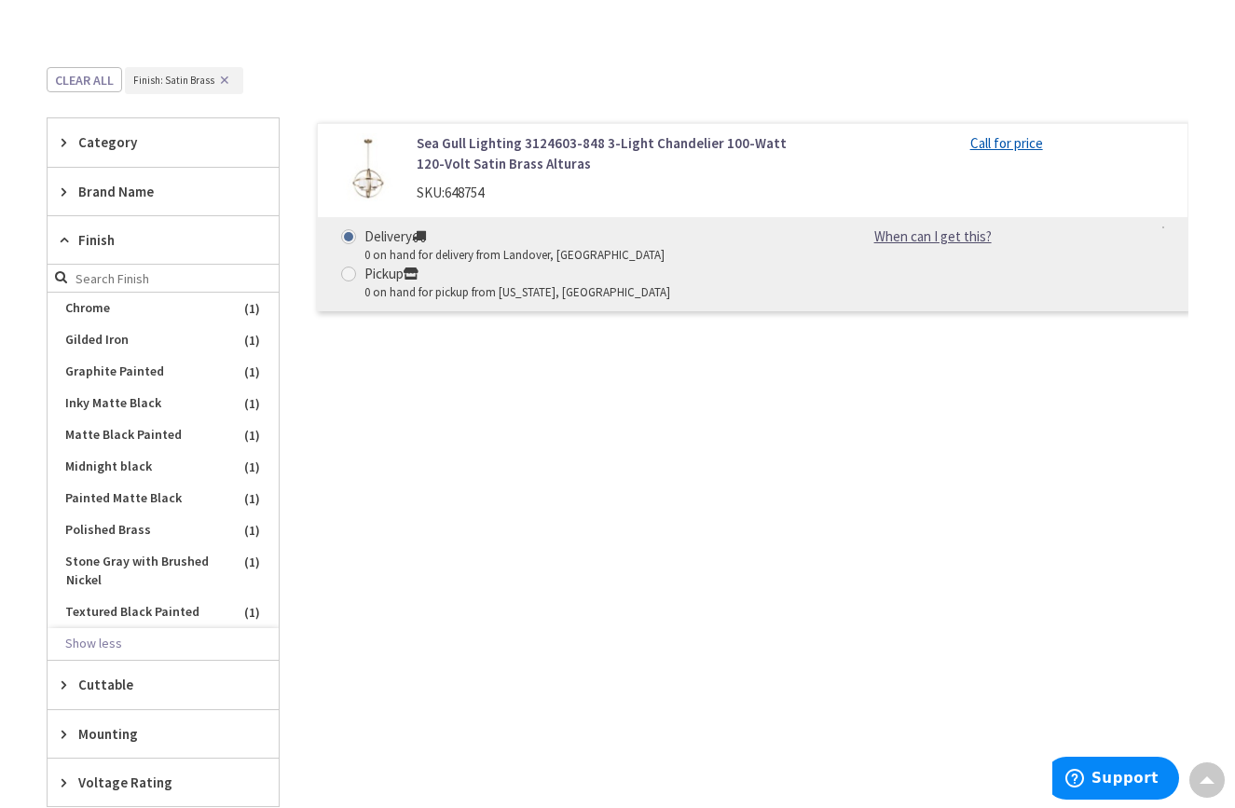
click at [361, 178] on img at bounding box center [367, 168] width 71 height 71
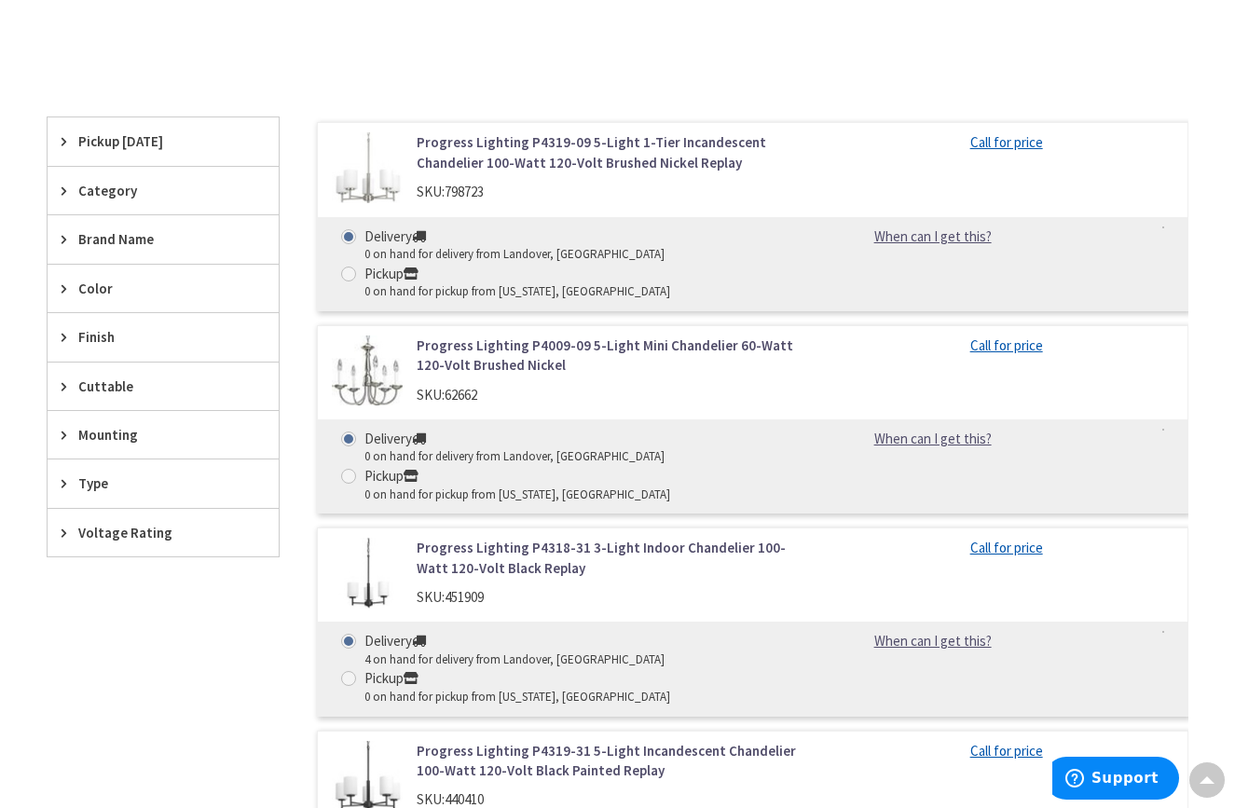
scroll to position [467, 0]
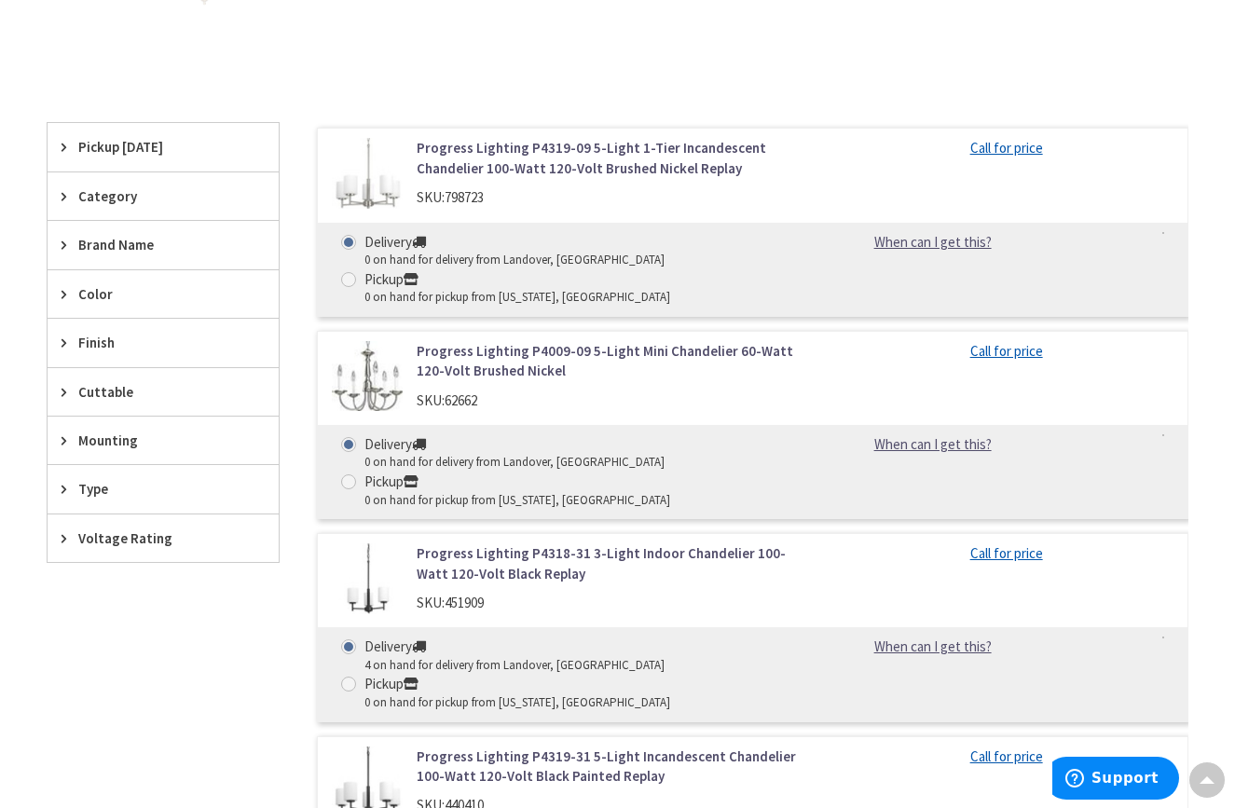
click at [189, 336] on span "Finish" at bounding box center [154, 343] width 152 height 20
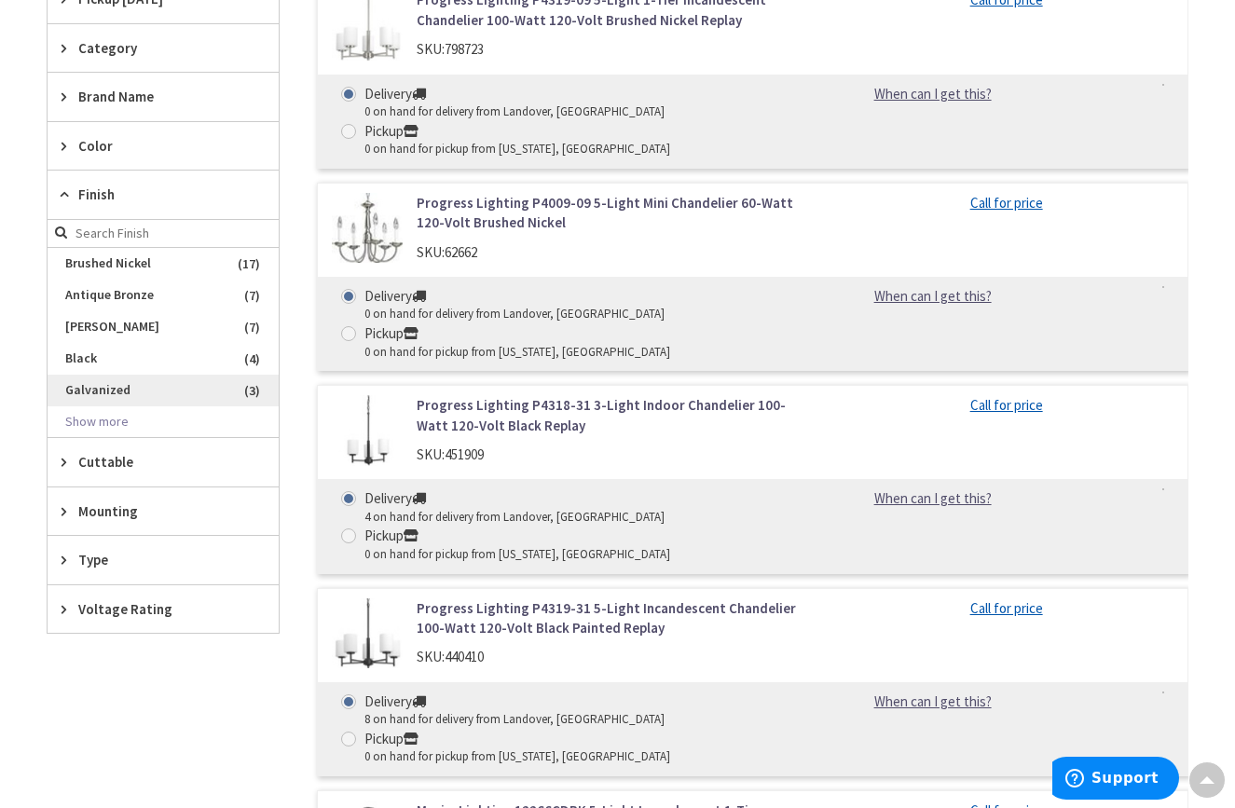
scroll to position [621, 0]
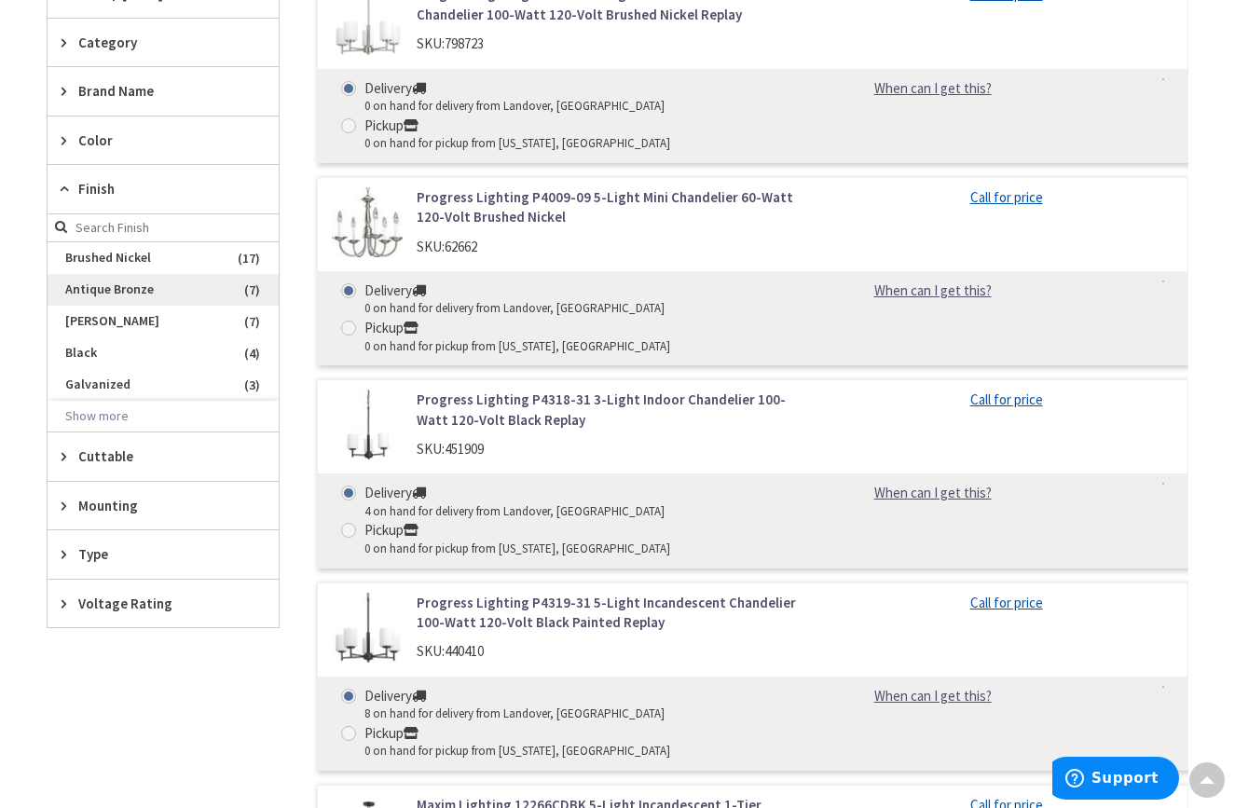
click at [147, 283] on span "Antique Bronze" at bounding box center [163, 290] width 231 height 32
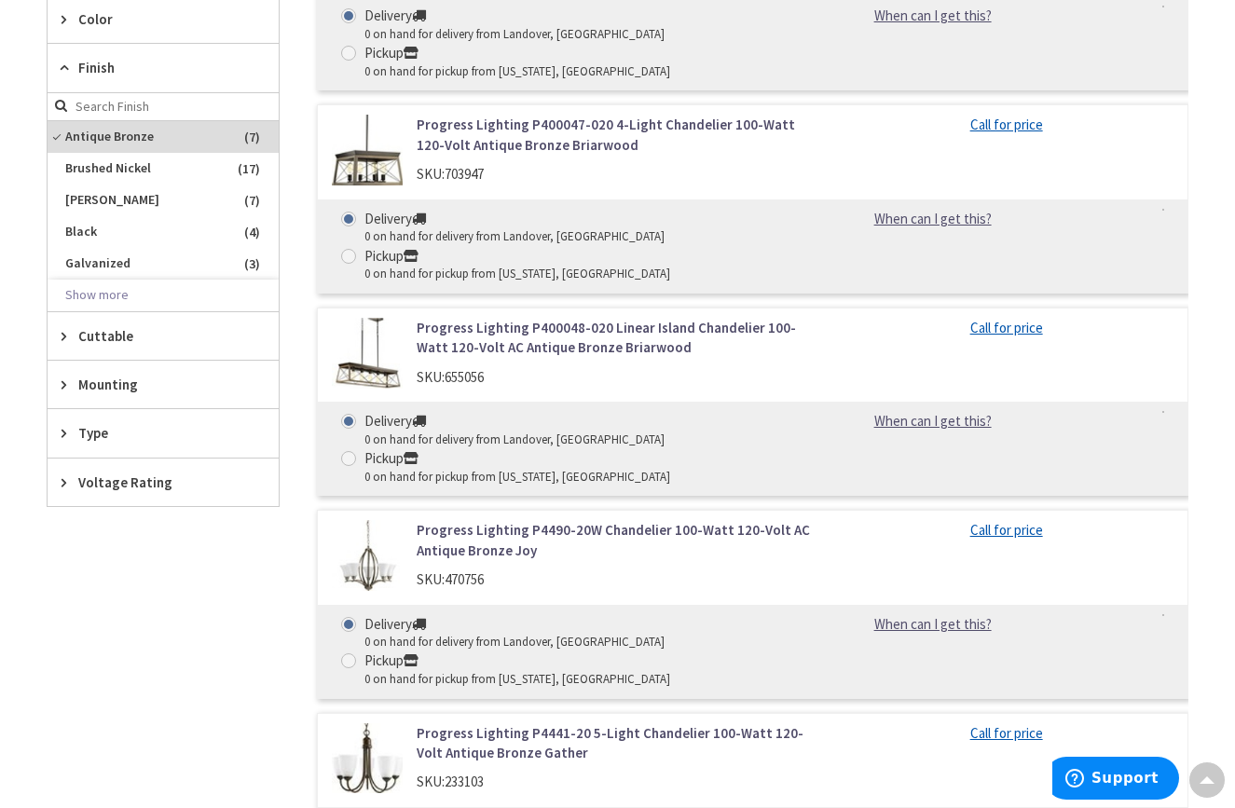
scroll to position [706, 0]
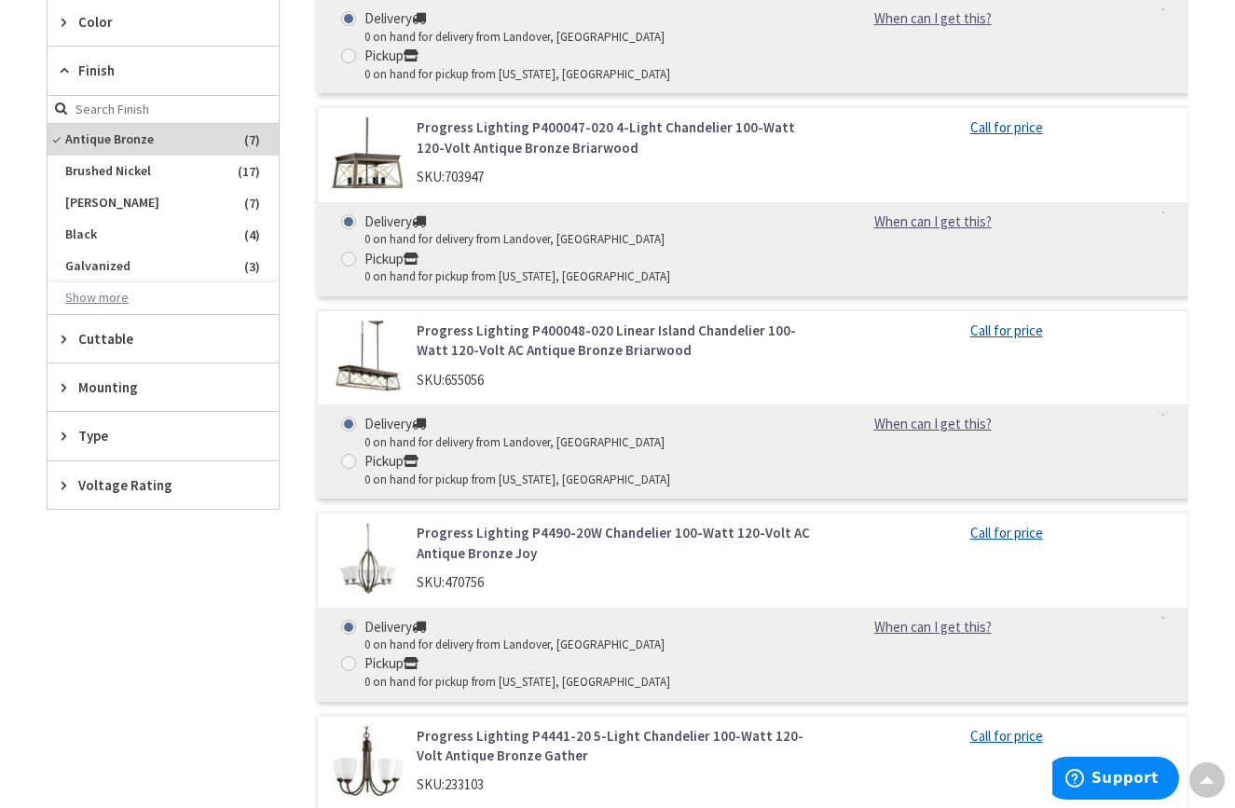
click at [114, 295] on button "Show more" at bounding box center [163, 298] width 231 height 32
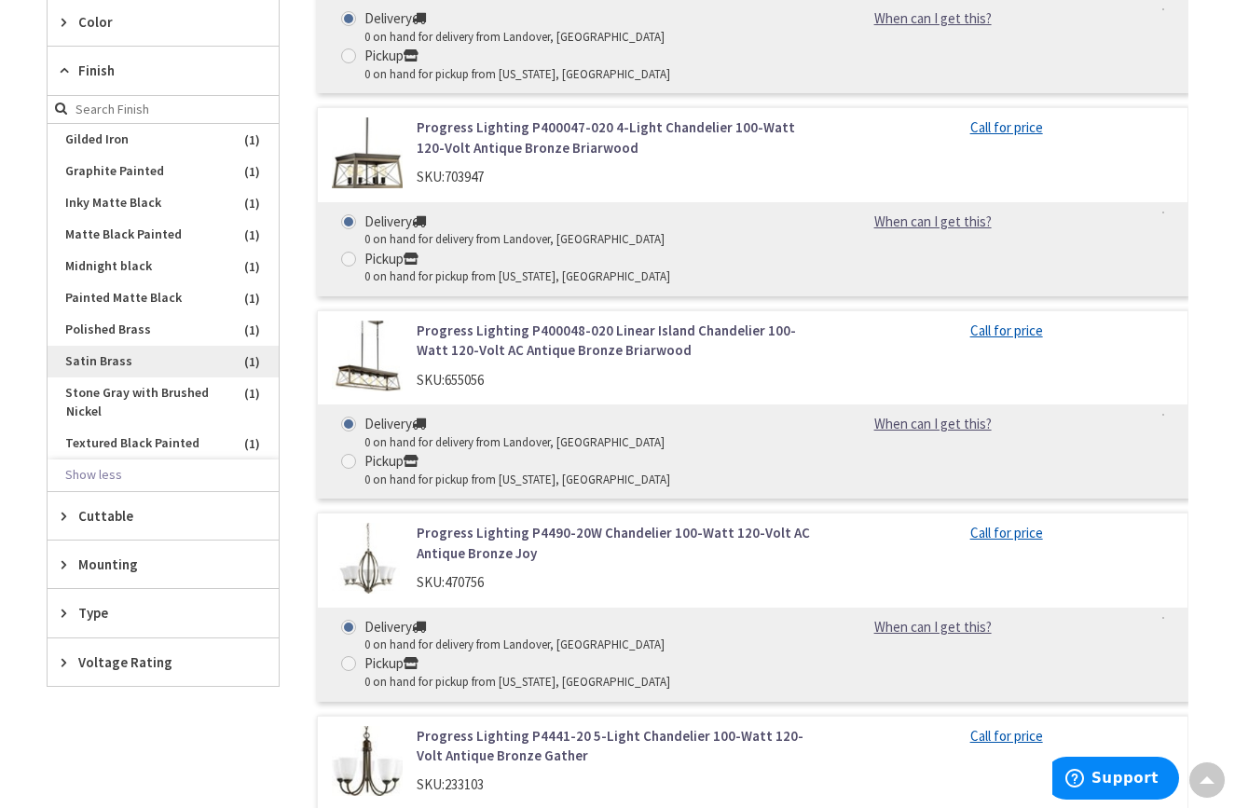
scroll to position [285, 0]
click at [150, 320] on span "Polished Brass" at bounding box center [163, 330] width 231 height 32
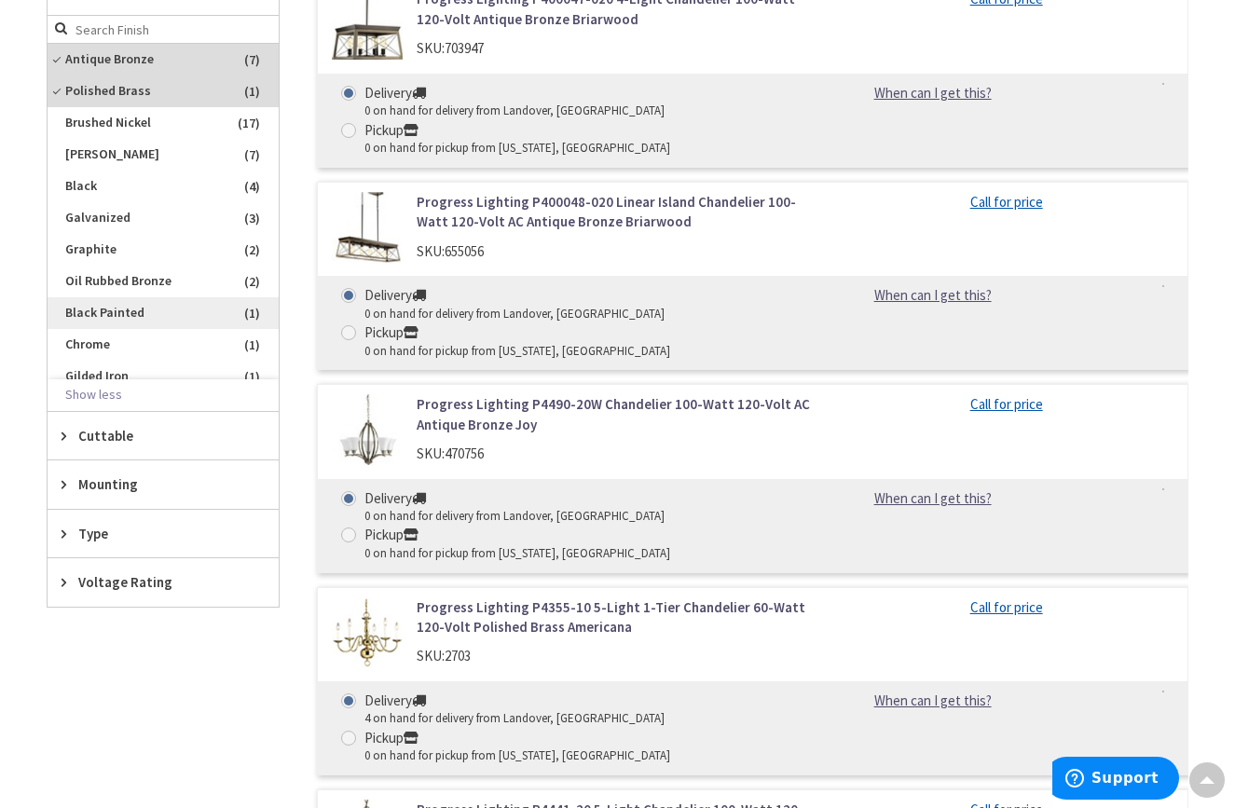
scroll to position [0, 0]
click at [122, 77] on span "Polished Brass" at bounding box center [163, 91] width 231 height 32
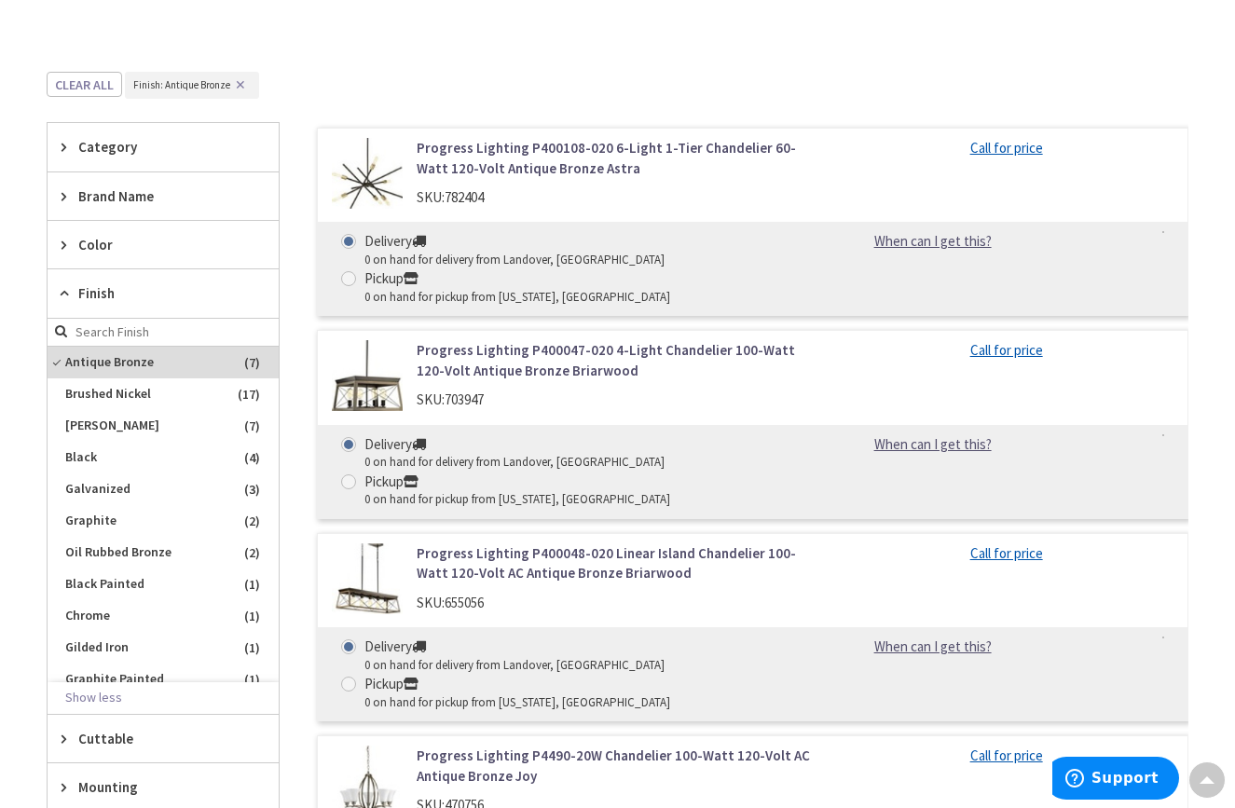
scroll to position [479, 0]
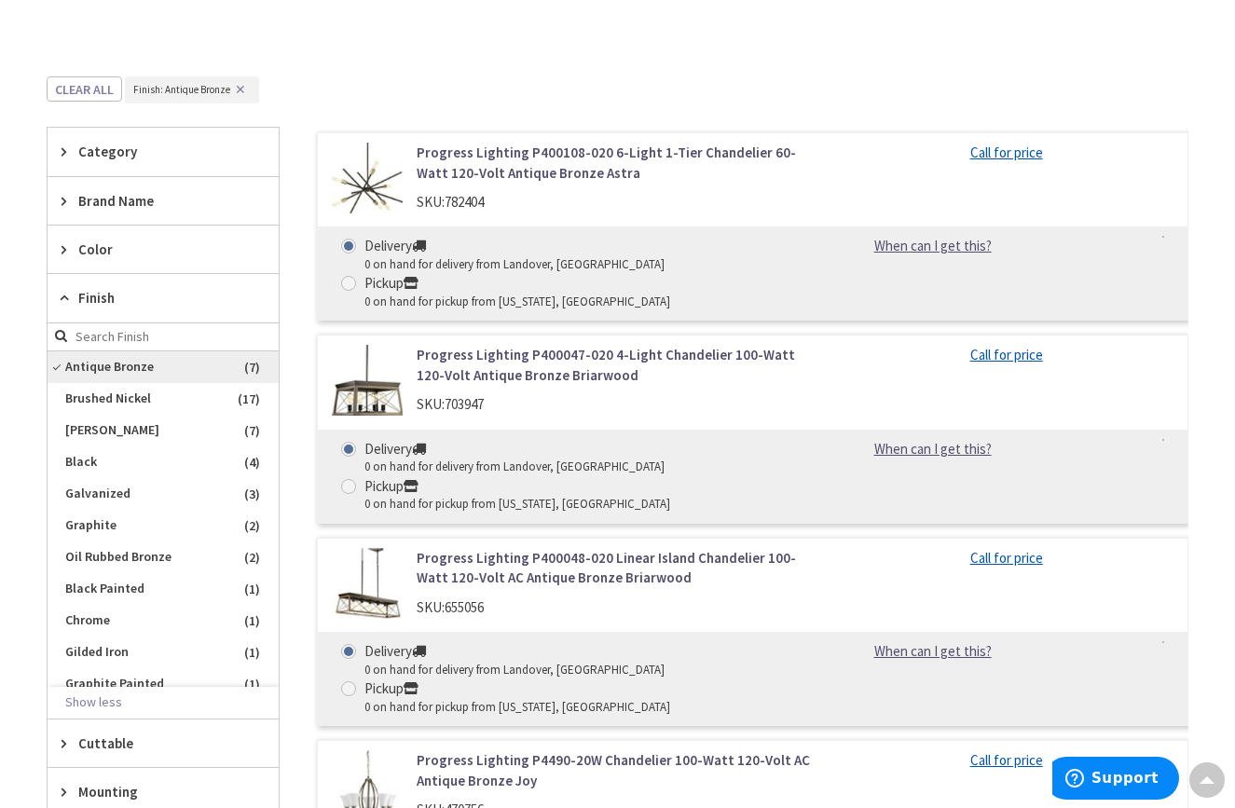
click at [56, 364] on span "Antique Bronze" at bounding box center [163, 367] width 231 height 32
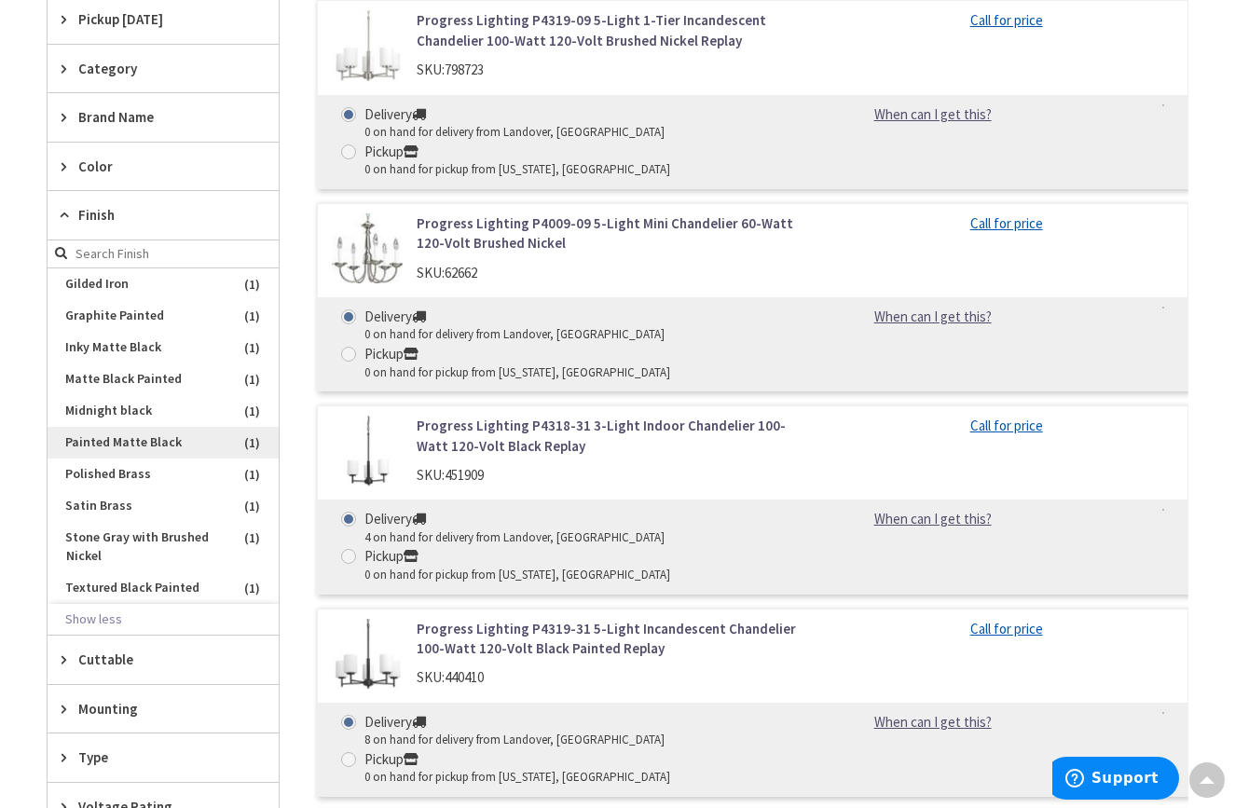
scroll to position [282, 0]
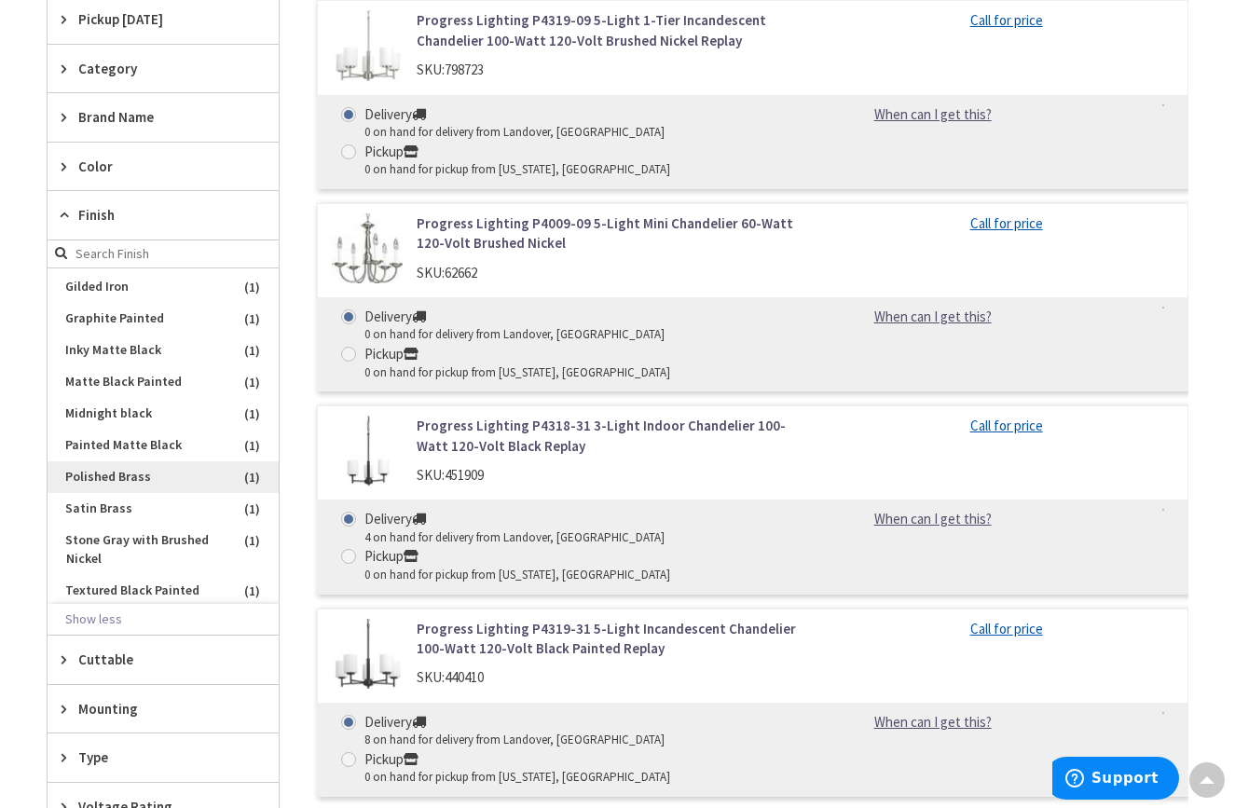
click at [107, 470] on span "Polished Brass" at bounding box center [163, 477] width 231 height 32
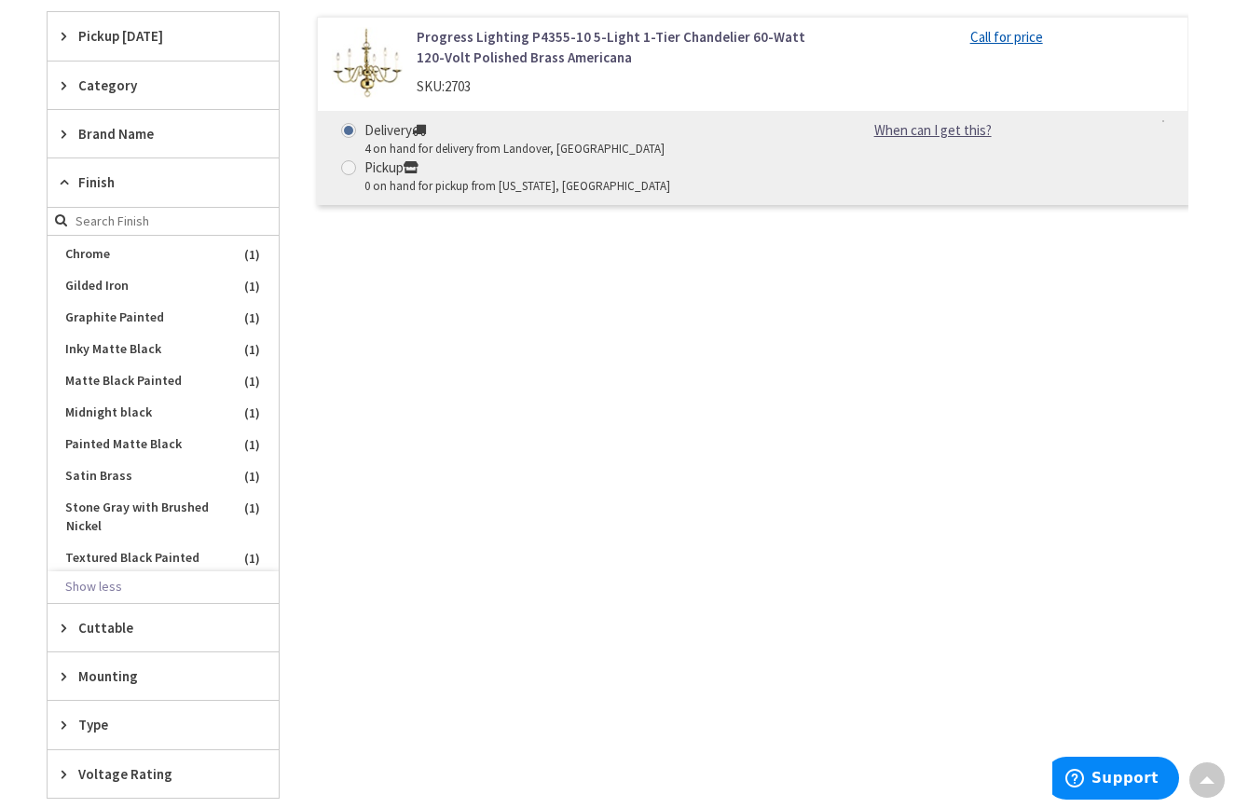
click at [341, 61] on img at bounding box center [367, 62] width 71 height 71
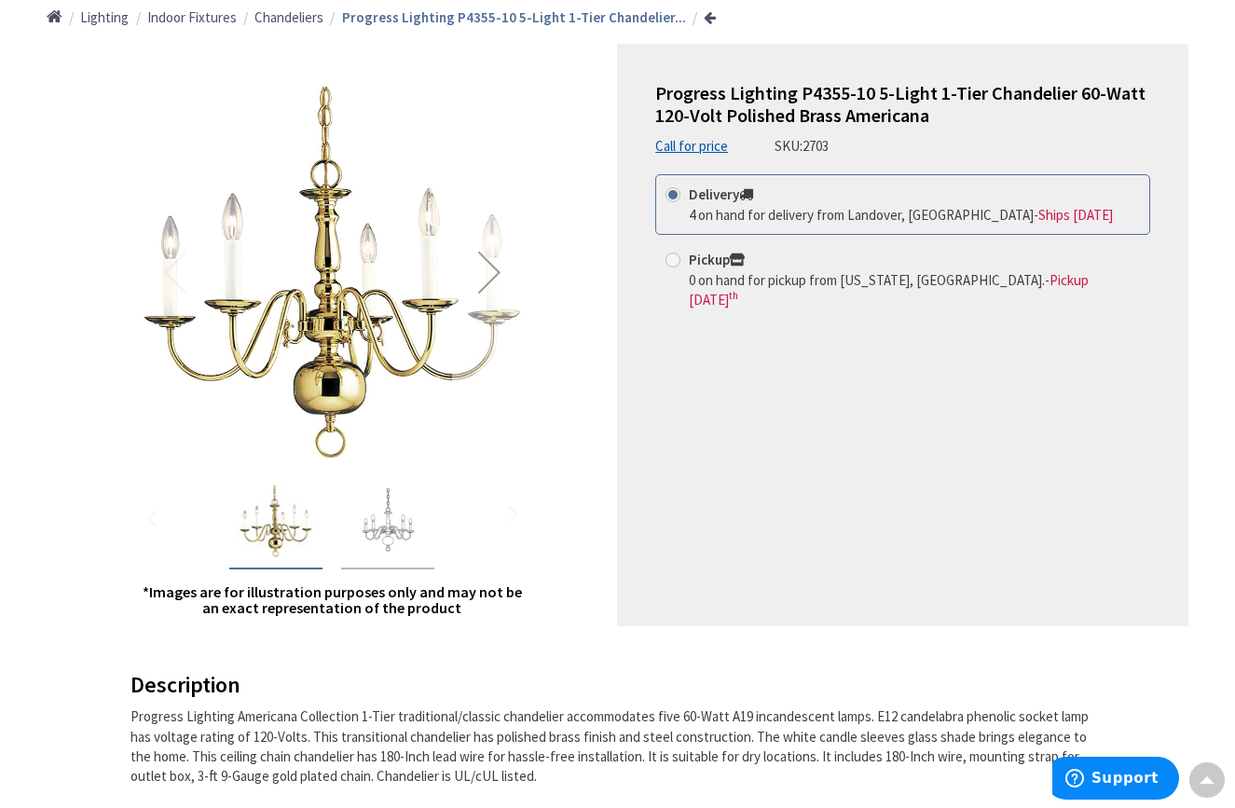
scroll to position [228, 0]
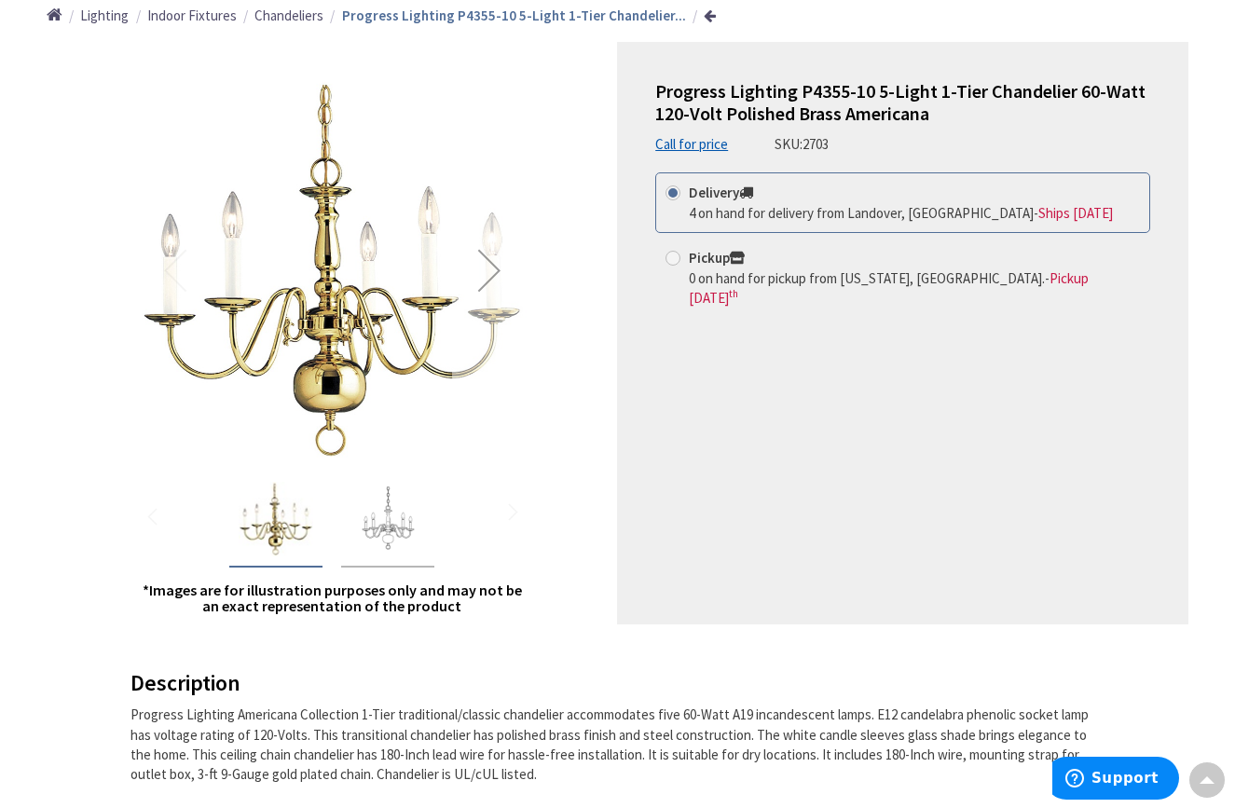
click at [497, 264] on div "Next" at bounding box center [489, 270] width 75 height 75
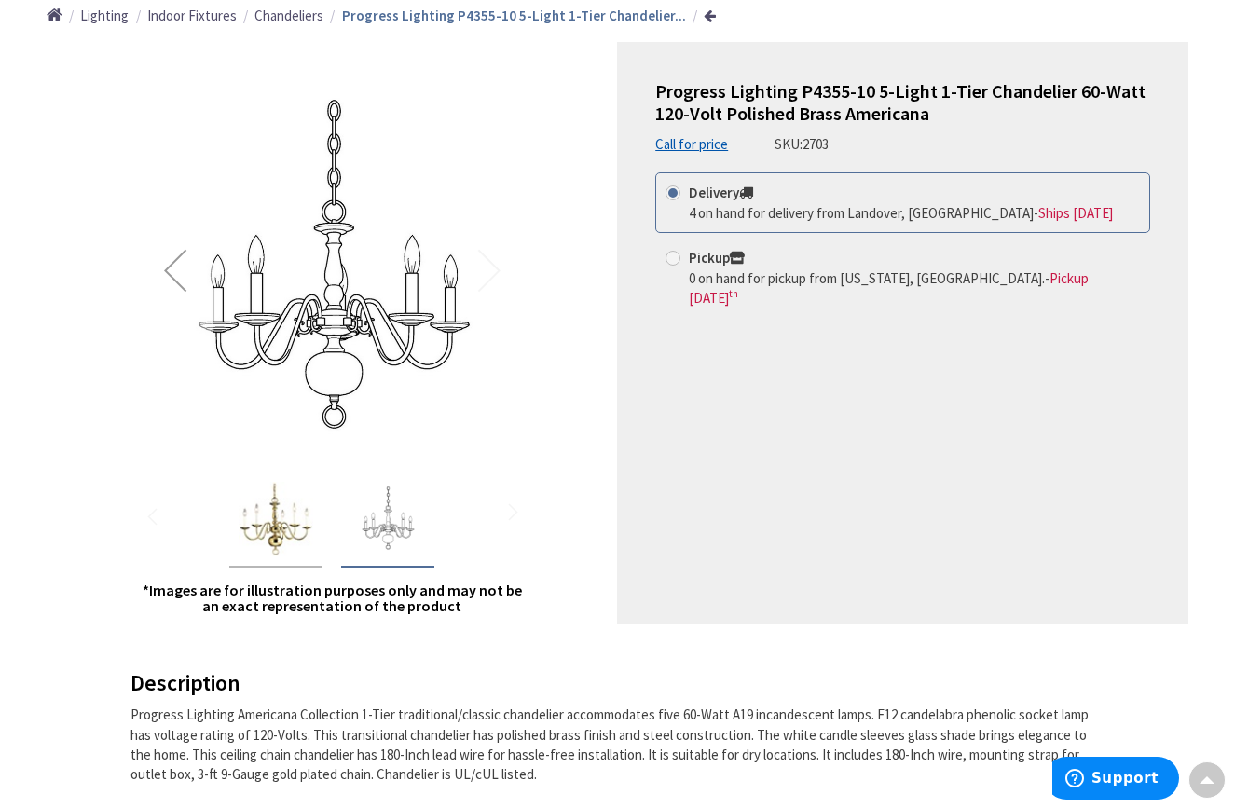
click at [159, 268] on div "Previous" at bounding box center [175, 270] width 75 height 75
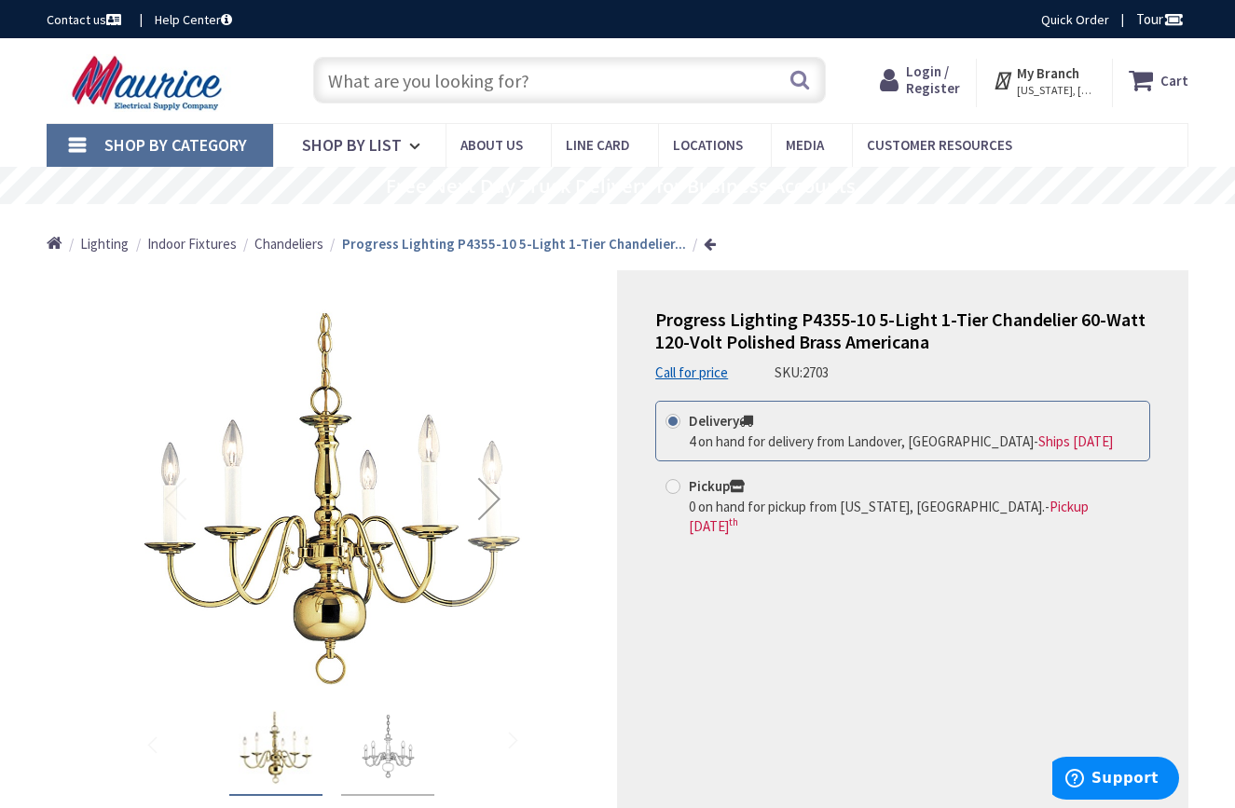
scroll to position [0, 0]
